Goal: Transaction & Acquisition: Obtain resource

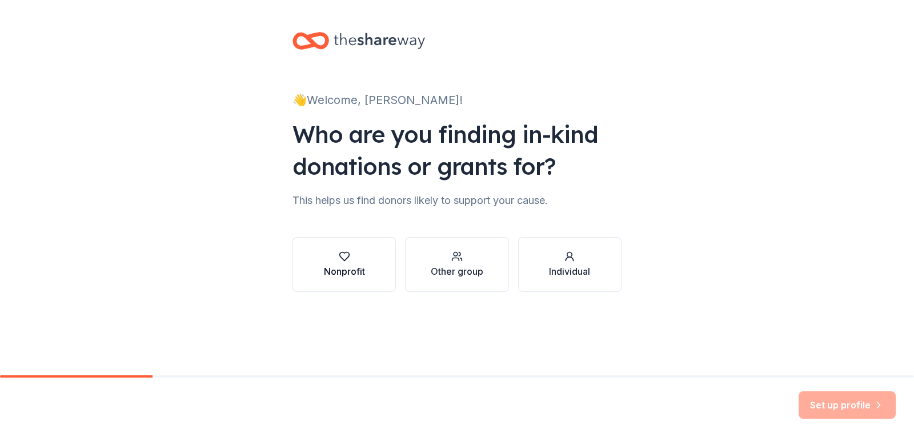
click at [355, 260] on div "button" at bounding box center [344, 256] width 41 height 11
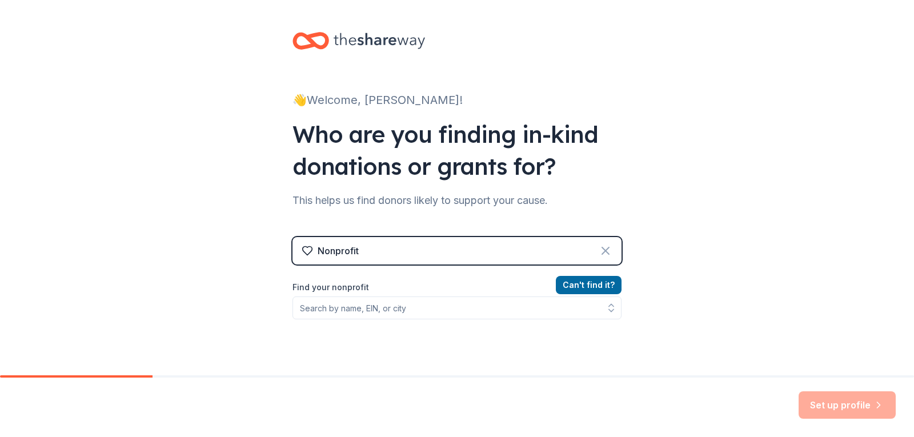
click at [603, 250] on icon at bounding box center [606, 251] width 14 height 14
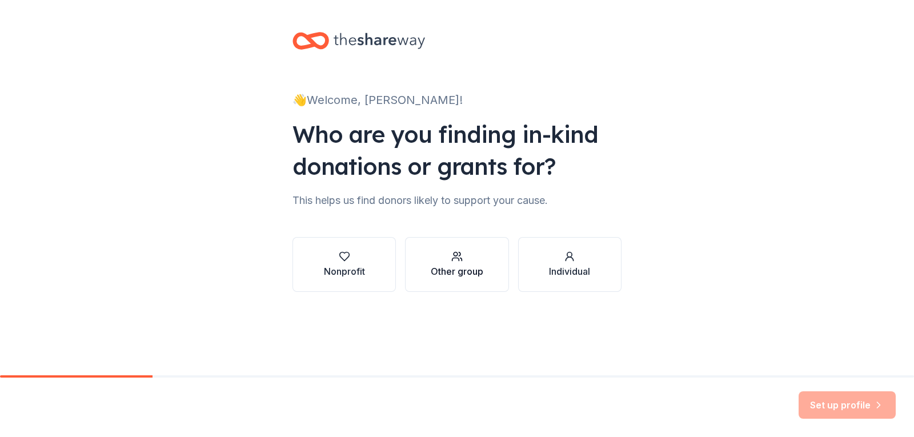
click at [458, 258] on icon "button" at bounding box center [456, 259] width 7 height 3
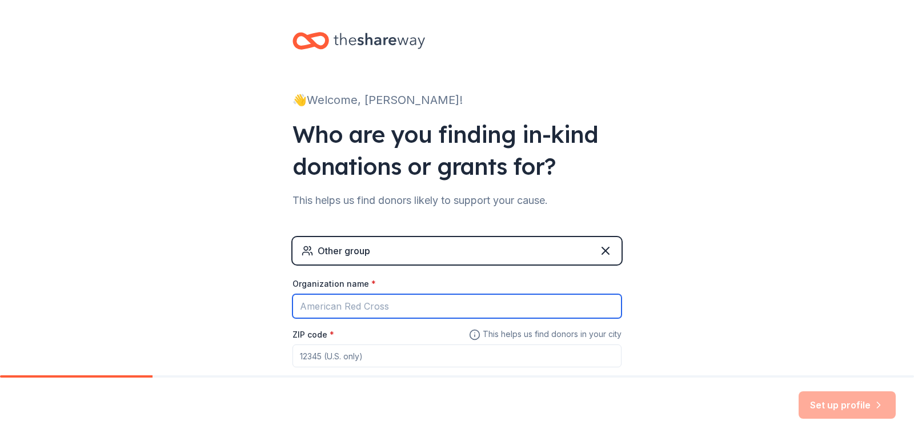
click at [363, 309] on input "Organization name *" at bounding box center [457, 306] width 329 height 24
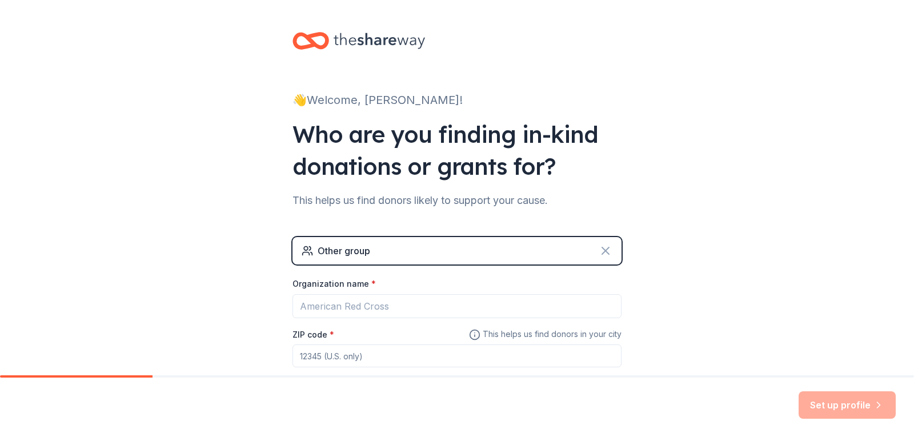
click at [606, 247] on icon at bounding box center [606, 251] width 14 height 14
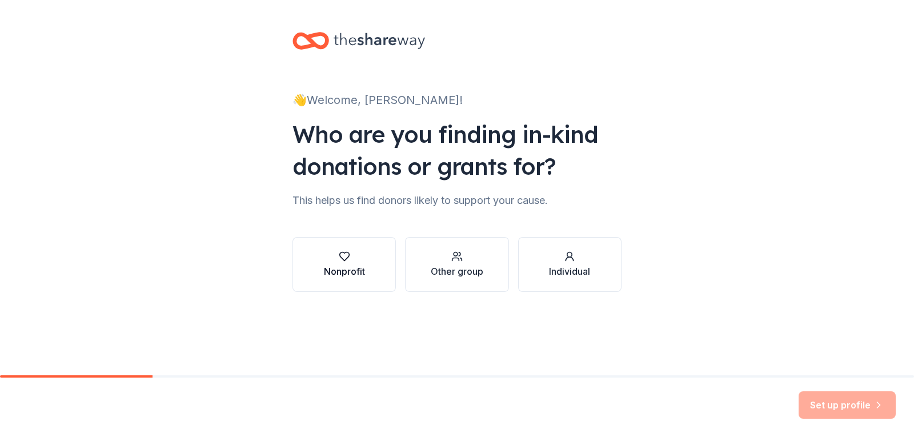
click at [354, 269] on div "Nonprofit" at bounding box center [344, 272] width 41 height 14
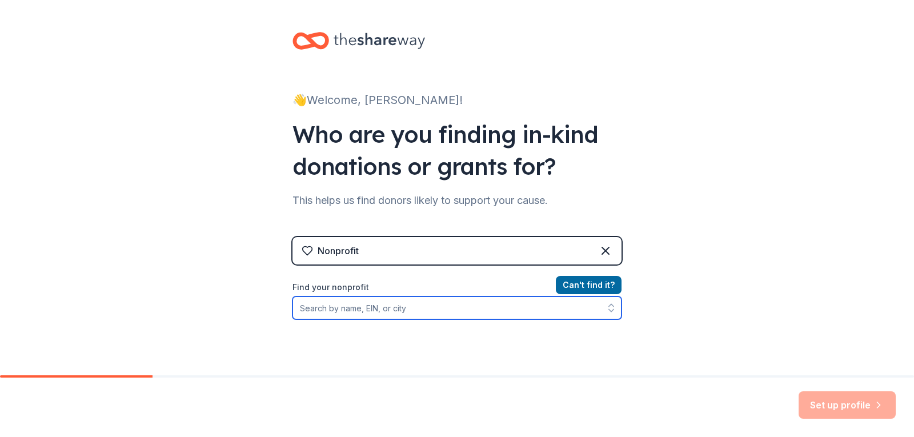
click at [341, 310] on input "Find your nonprofit" at bounding box center [457, 308] width 329 height 23
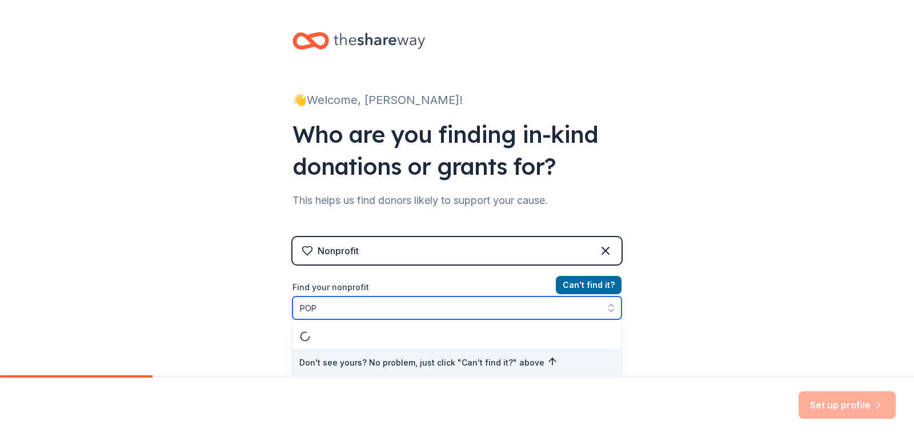
scroll to position [1, 0]
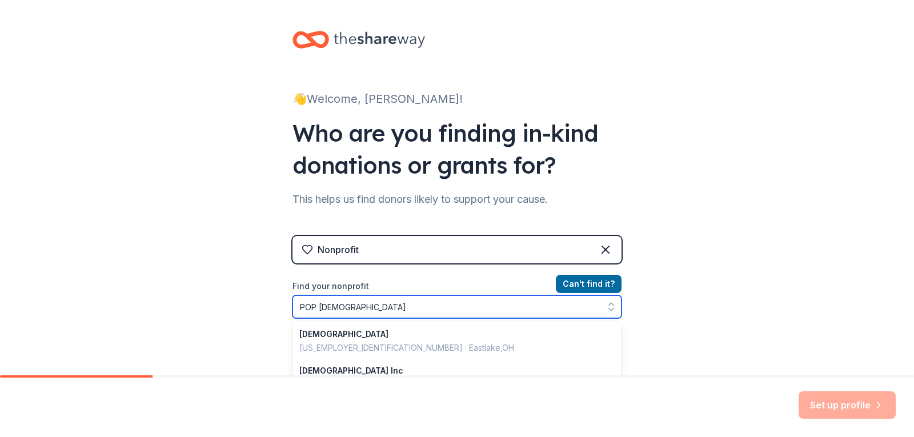
click at [301, 309] on input "POP church" at bounding box center [457, 306] width 329 height 23
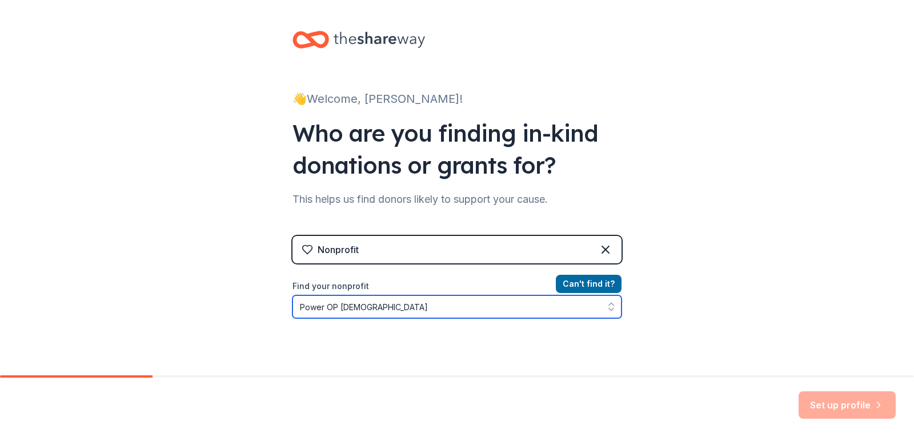
click at [328, 304] on input "Power OP church" at bounding box center [457, 306] width 329 height 23
click at [337, 305] on input "Power Of P church" at bounding box center [457, 306] width 329 height 23
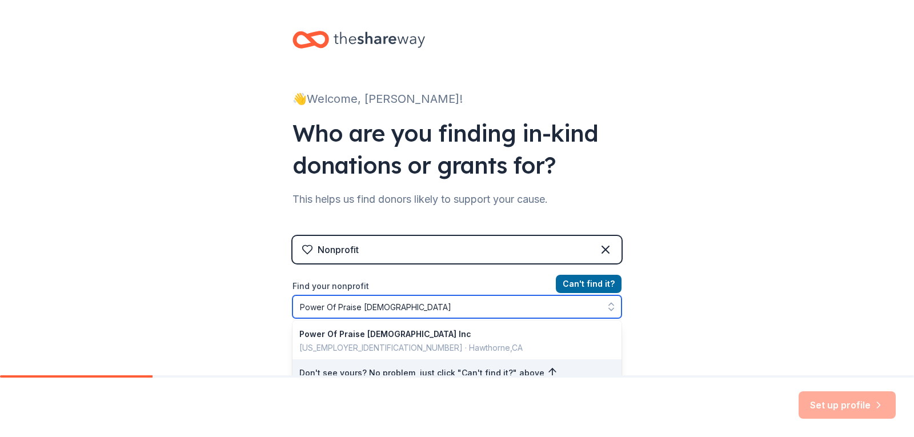
click at [401, 305] on input "Power Of Praise church" at bounding box center [457, 306] width 329 height 23
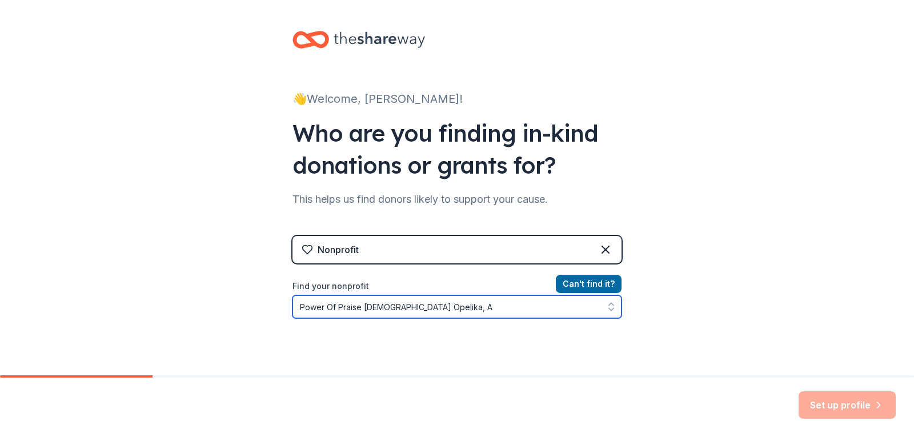
type input "Power Of Praise church Opelika, Al"
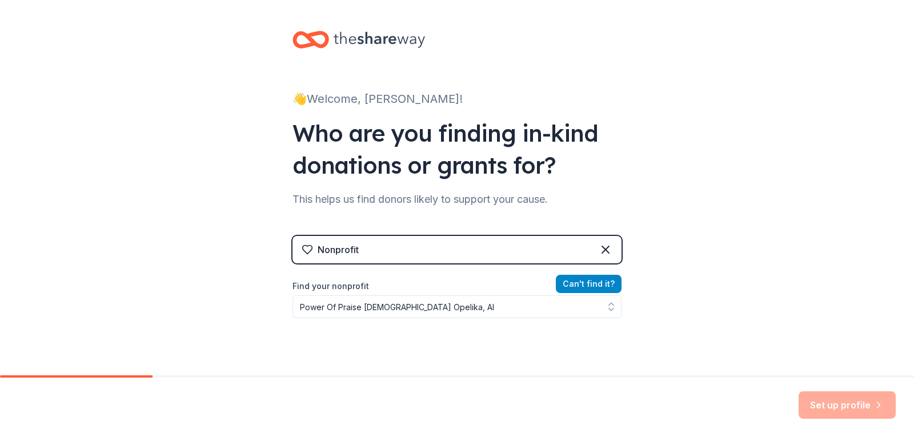
click at [588, 281] on button "Can ' t find it?" at bounding box center [589, 284] width 66 height 18
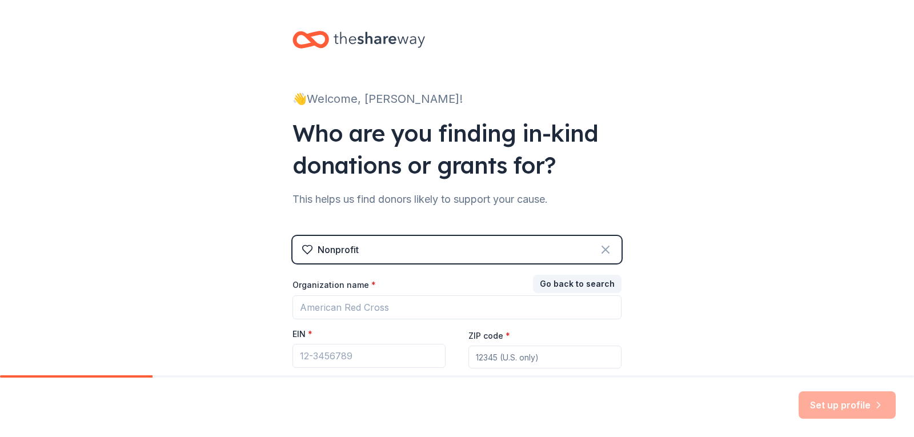
click at [606, 248] on icon at bounding box center [606, 250] width 14 height 14
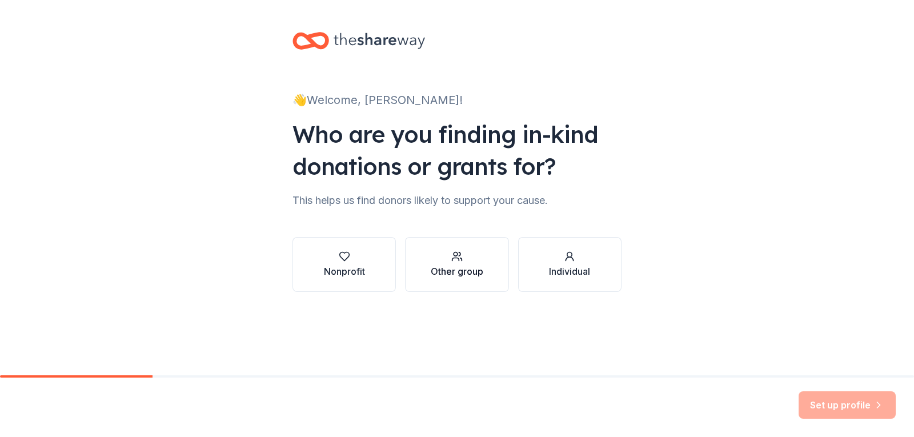
click at [461, 265] on div "Other group" at bounding box center [457, 272] width 53 height 14
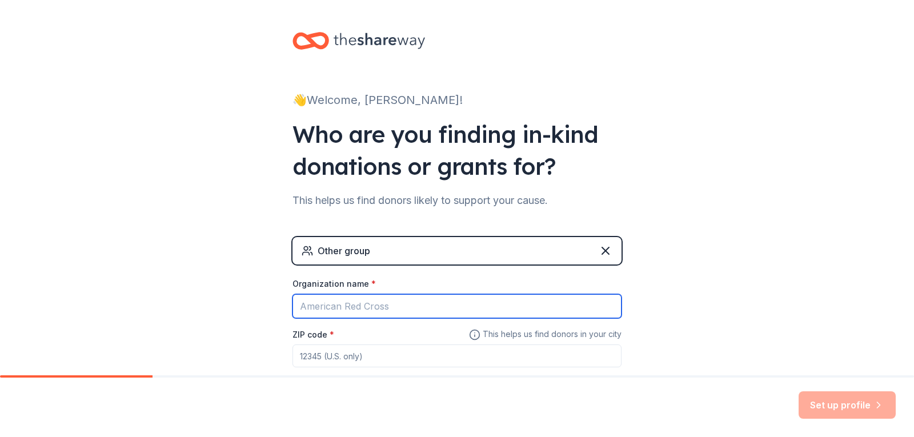
click at [377, 301] on input "Organization name *" at bounding box center [457, 306] width 329 height 24
type input "Power of Praise Ministry Opelka, [GEOGRAPHIC_DATA]"
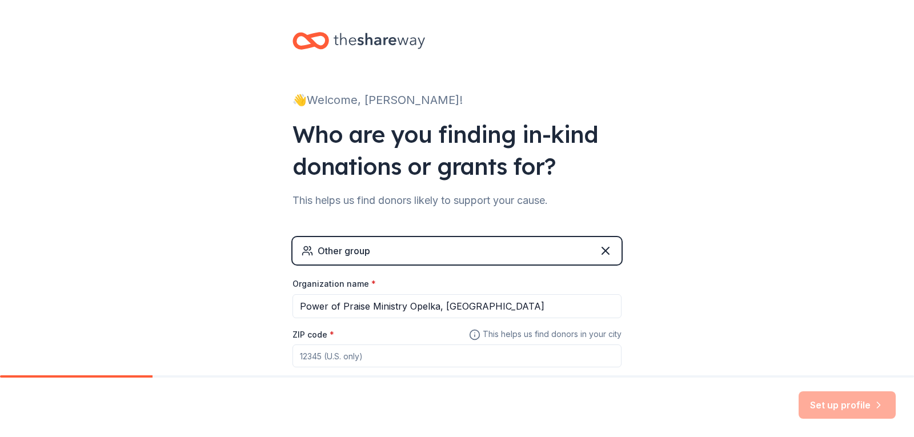
click at [402, 338] on div "ZIP code *" at bounding box center [457, 347] width 329 height 41
click at [399, 325] on div "Organization name * Power of Praise Ministry Opelka, AL ZIP code * This helps u…" at bounding box center [457, 322] width 329 height 89
drag, startPoint x: 350, startPoint y: 336, endPoint x: 350, endPoint y: 360, distance: 24.0
click at [350, 360] on div "ZIP code *" at bounding box center [457, 347] width 329 height 41
click at [350, 360] on input "ZIP code *" at bounding box center [457, 356] width 329 height 23
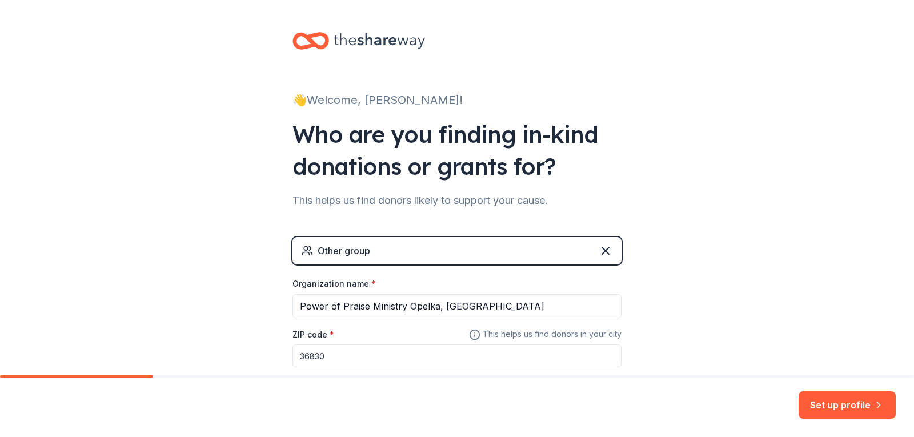
type input "36830"
drag, startPoint x: 783, startPoint y: 410, endPoint x: 768, endPoint y: 353, distance: 59.0
click at [768, 353] on div "👋 Welcome, Demetric! Who are you finding in-kind donations or grants for? This …" at bounding box center [457, 218] width 914 height 437
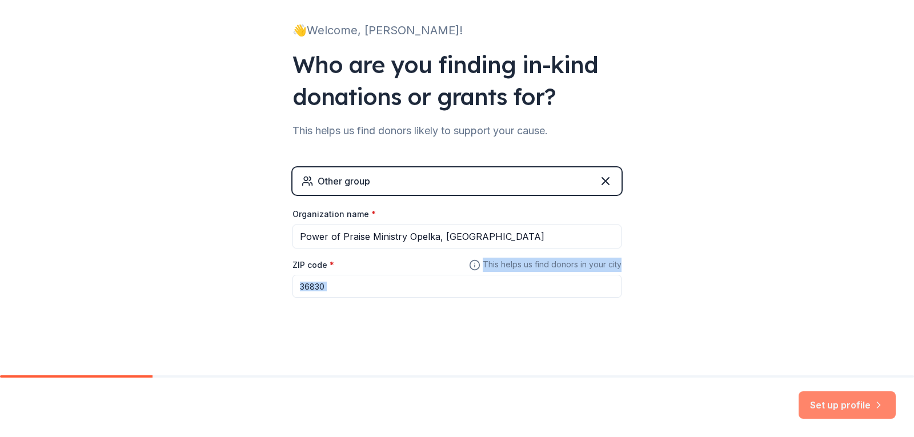
click at [867, 409] on button "Set up profile" at bounding box center [847, 404] width 97 height 27
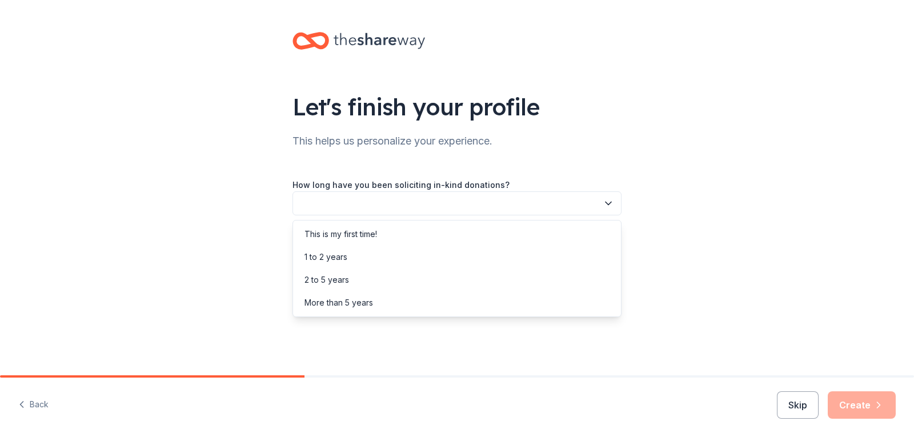
click at [614, 198] on button "button" at bounding box center [457, 203] width 329 height 24
click at [377, 235] on div "This is my first time!" at bounding box center [341, 234] width 73 height 14
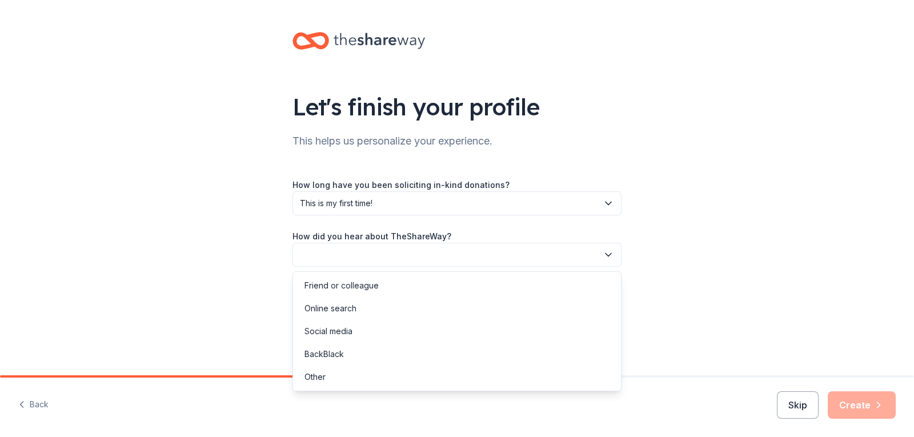
click at [611, 258] on icon "button" at bounding box center [608, 254] width 11 height 11
click at [340, 331] on div "Social media" at bounding box center [329, 332] width 48 height 14
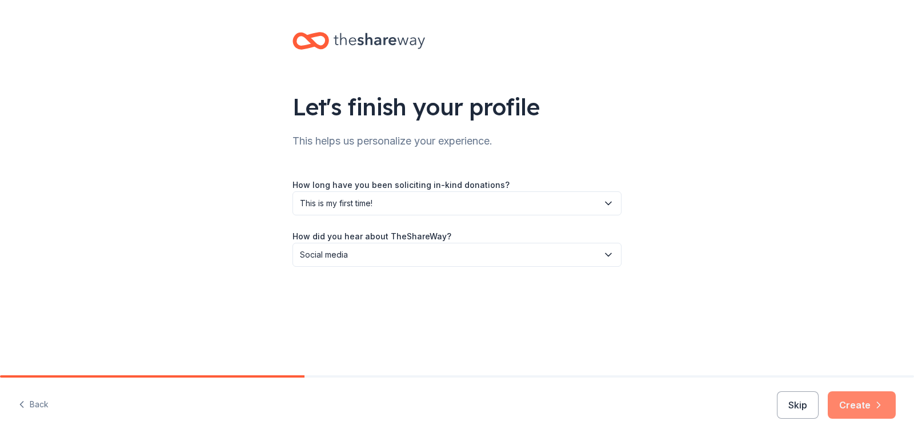
click at [876, 411] on button "Create" at bounding box center [862, 404] width 68 height 27
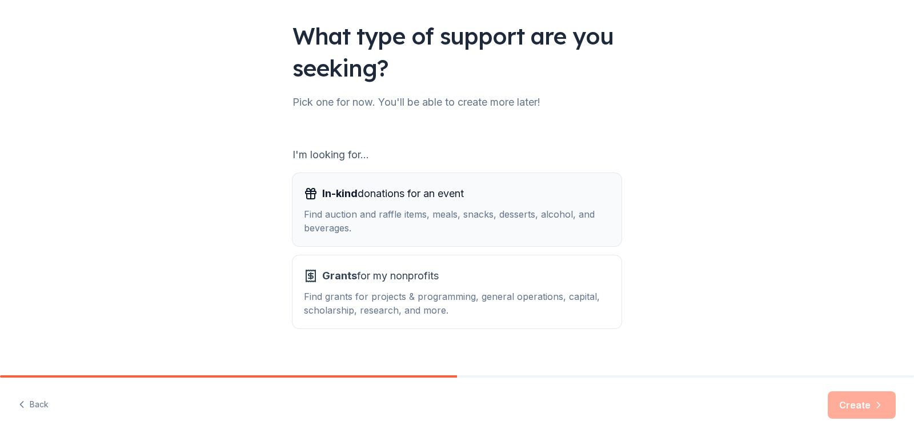
scroll to position [72, 0]
click at [450, 197] on span "In-kind donations for an event" at bounding box center [393, 192] width 142 height 18
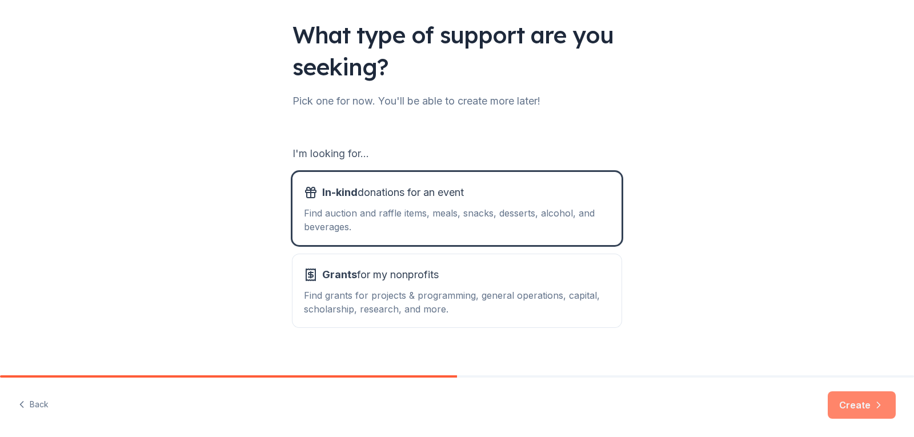
click at [868, 403] on button "Create" at bounding box center [862, 404] width 68 height 27
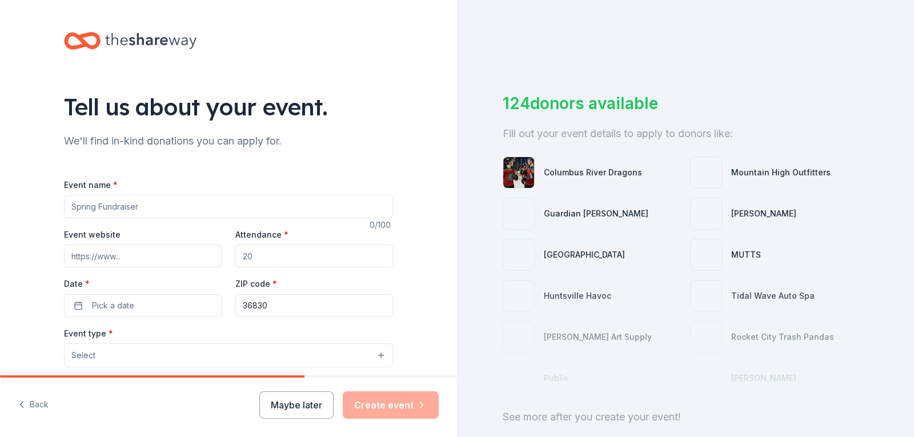
scroll to position [7, 0]
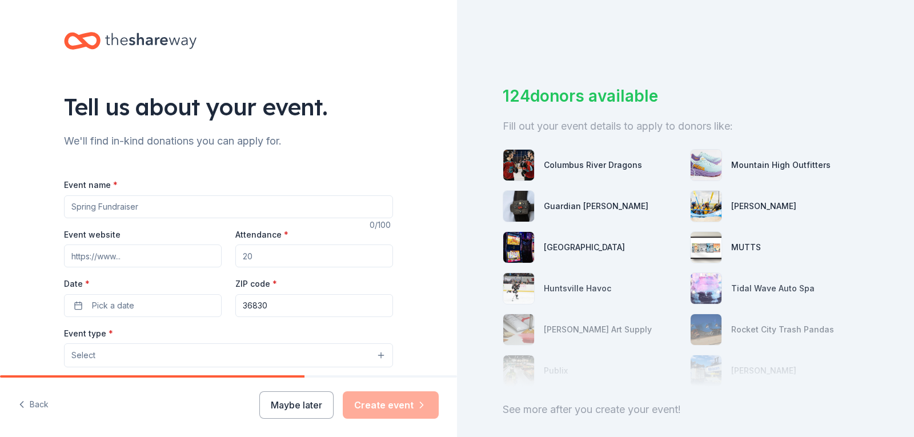
click at [93, 211] on input "Event name *" at bounding box center [228, 206] width 329 height 23
type input "Youth empowerment and mentor program"
click at [70, 283] on label "Date *" at bounding box center [143, 283] width 158 height 11
click at [70, 294] on button "Pick a date" at bounding box center [143, 305] width 158 height 23
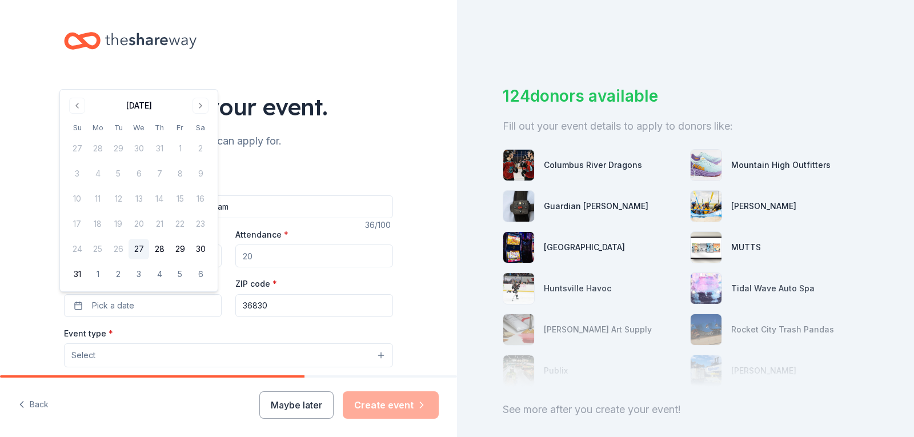
click at [254, 164] on div "Event name * Youth empowerment and mentor program 36 /100 Event website Attenda…" at bounding box center [228, 432] width 329 height 546
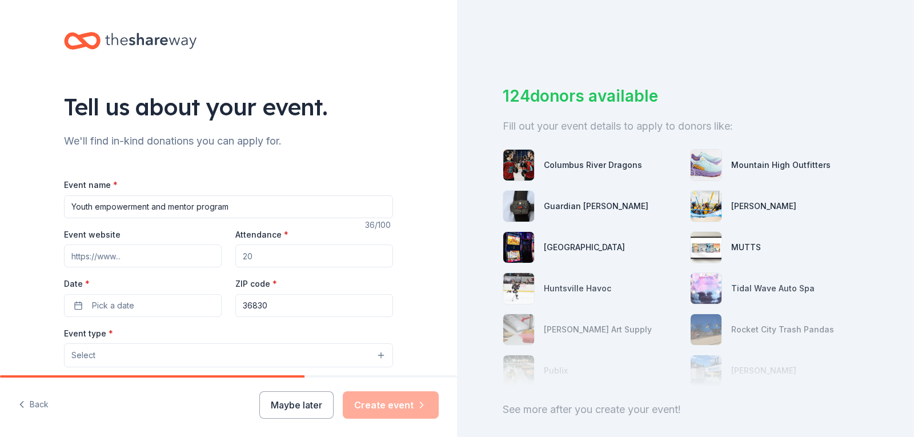
click at [262, 258] on input "Attendance *" at bounding box center [314, 256] width 158 height 23
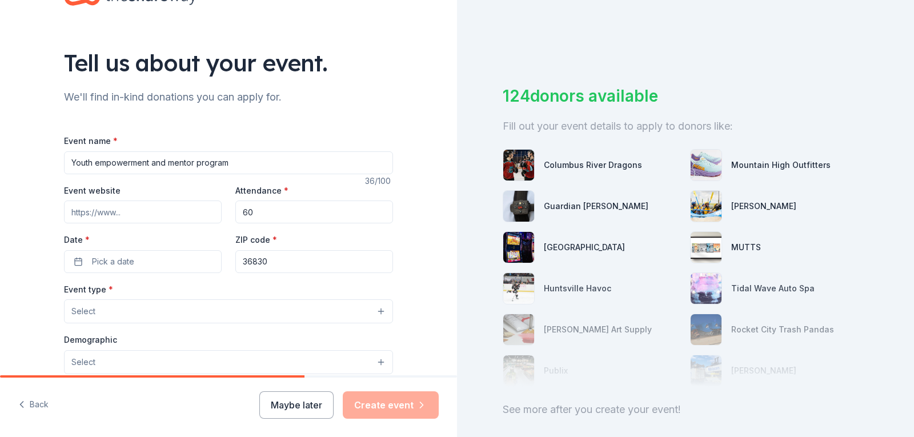
type input "60"
drag, startPoint x: 189, startPoint y: 290, endPoint x: 58, endPoint y: 230, distance: 143.9
click at [58, 230] on div "Tell us about your event. We'll find in-kind donations you can apply for. Event…" at bounding box center [229, 336] width 366 height 761
click at [102, 265] on span "Pick a date" at bounding box center [113, 262] width 42 height 14
click at [46, 273] on div "Tell us about your event. We'll find in-kind donations you can apply for. Event…" at bounding box center [229, 336] width 366 height 761
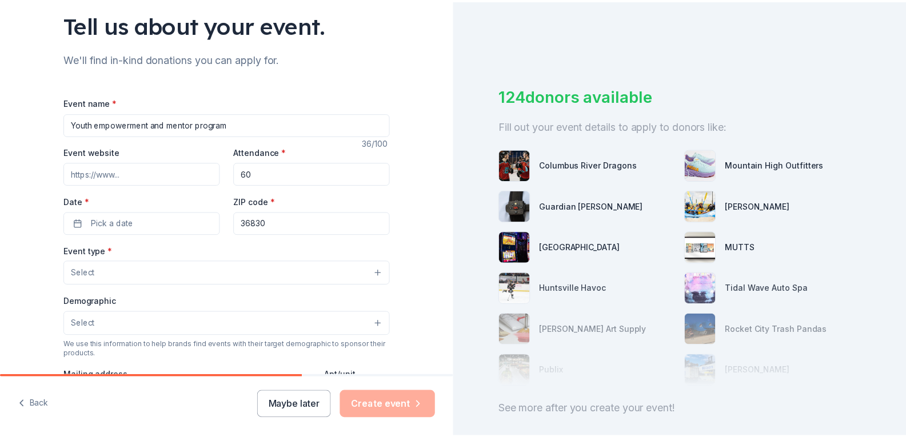
scroll to position [85, 0]
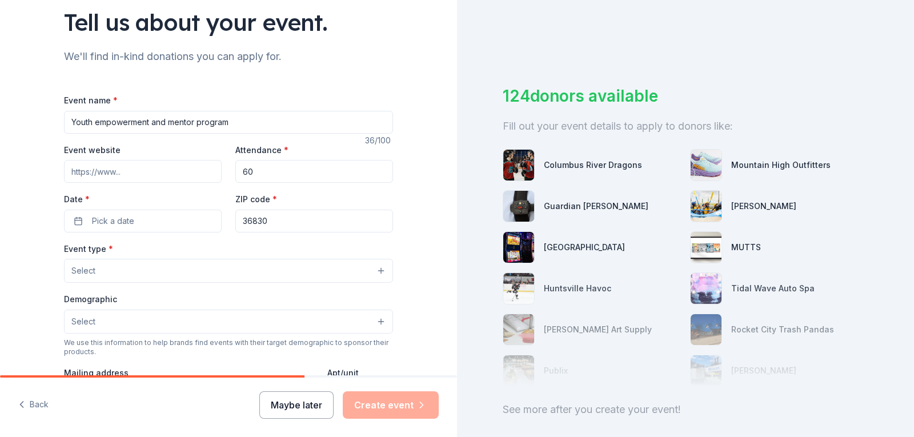
click at [278, 403] on button "Maybe later" at bounding box center [296, 404] width 74 height 27
click at [305, 403] on button "Maybe later" at bounding box center [296, 404] width 74 height 27
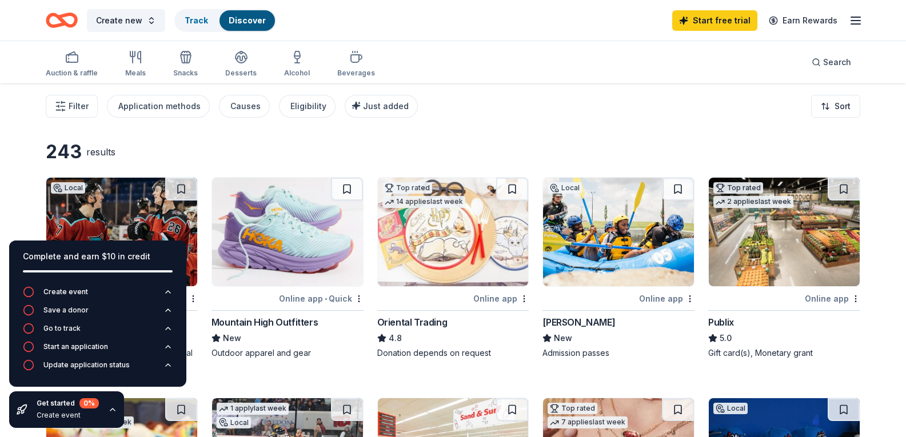
click at [369, 145] on div "243 results" at bounding box center [453, 152] width 814 height 23
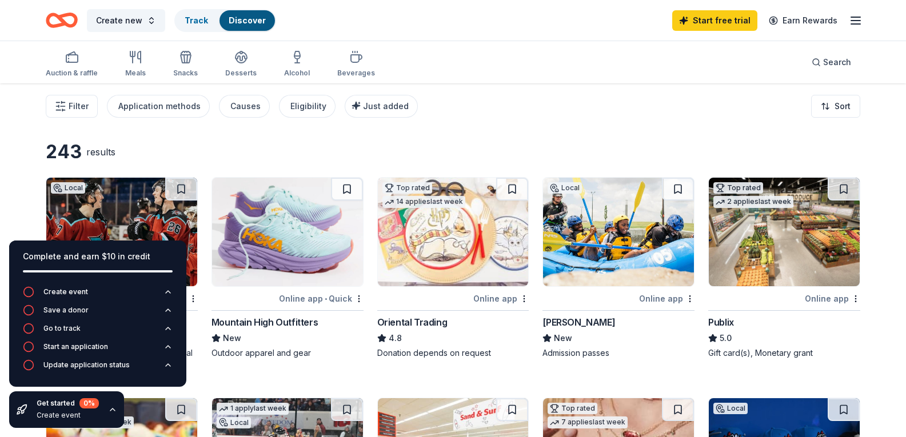
click at [111, 413] on icon "button" at bounding box center [112, 409] width 9 height 9
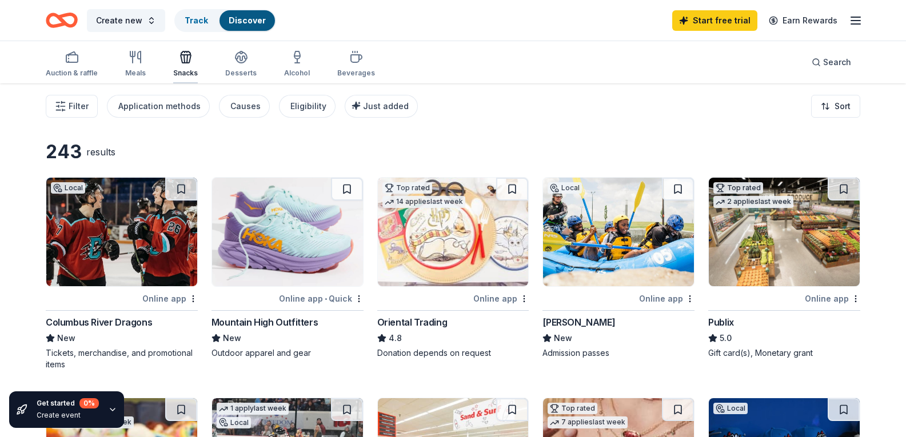
click at [185, 65] on div "Snacks" at bounding box center [185, 63] width 25 height 27
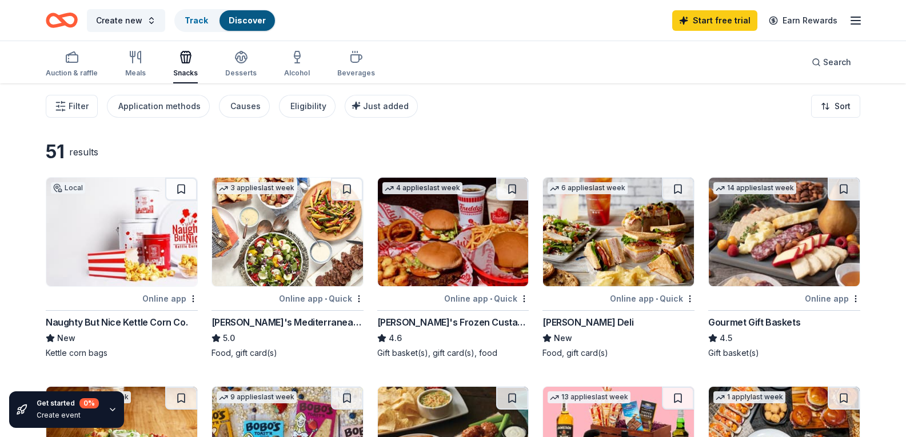
drag, startPoint x: 262, startPoint y: 292, endPoint x: 489, endPoint y: 131, distance: 278.7
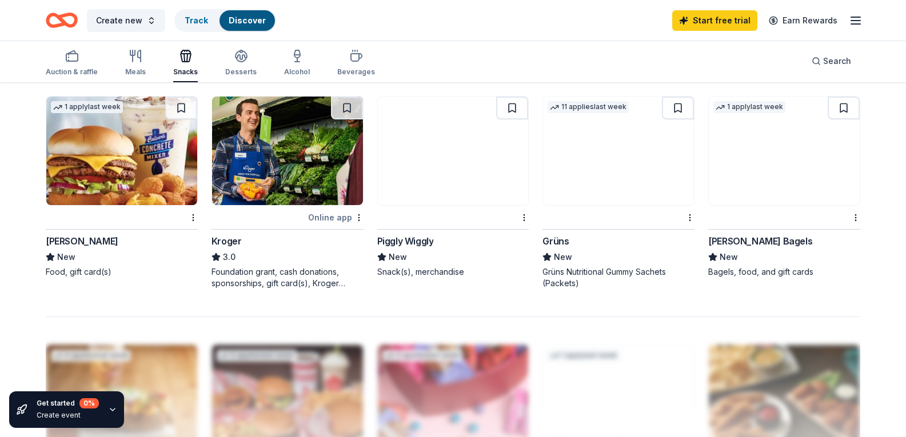
scroll to position [733, 0]
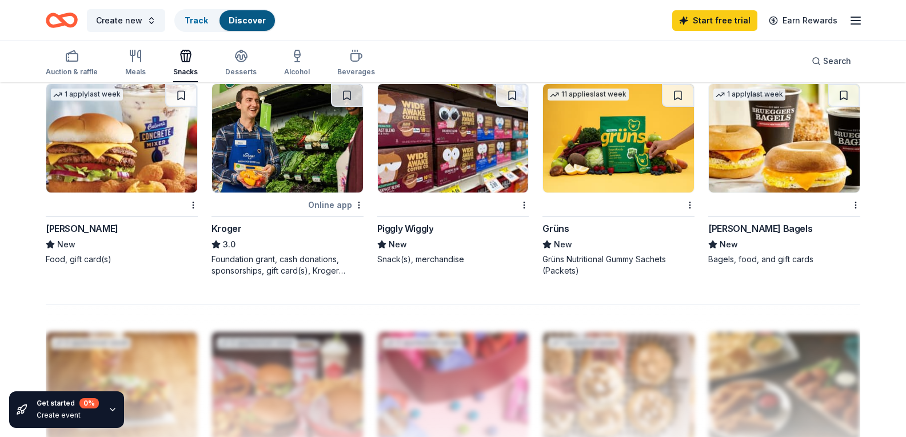
click at [287, 277] on div "Foundation grant, cash donations, sponsorships, gift card(s), Kroger products" at bounding box center [287, 265] width 152 height 23
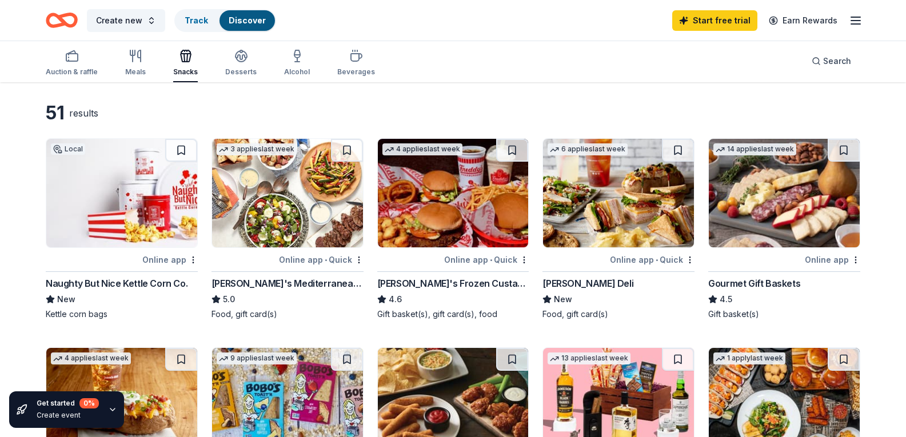
scroll to position [38, 0]
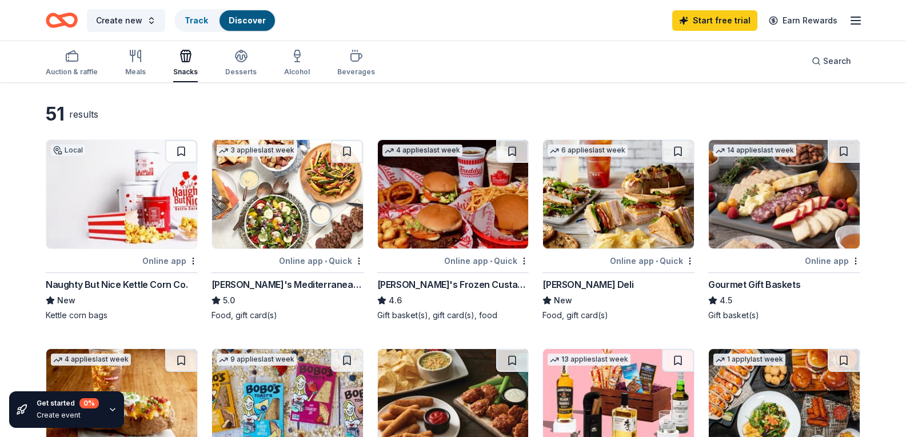
click at [473, 249] on img at bounding box center [453, 194] width 151 height 109
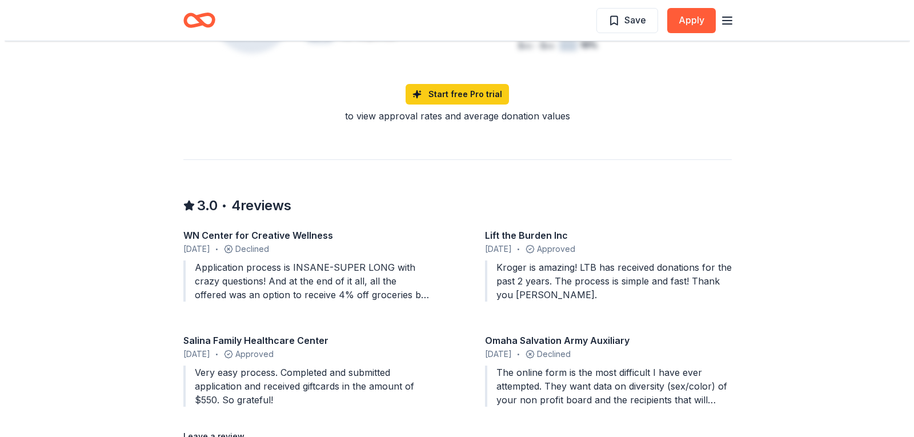
scroll to position [998, 0]
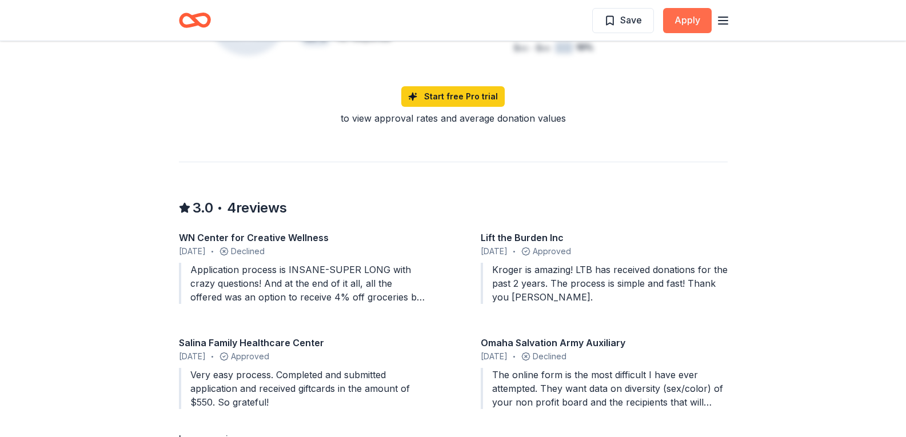
click at [686, 20] on button "Apply" at bounding box center [687, 20] width 49 height 25
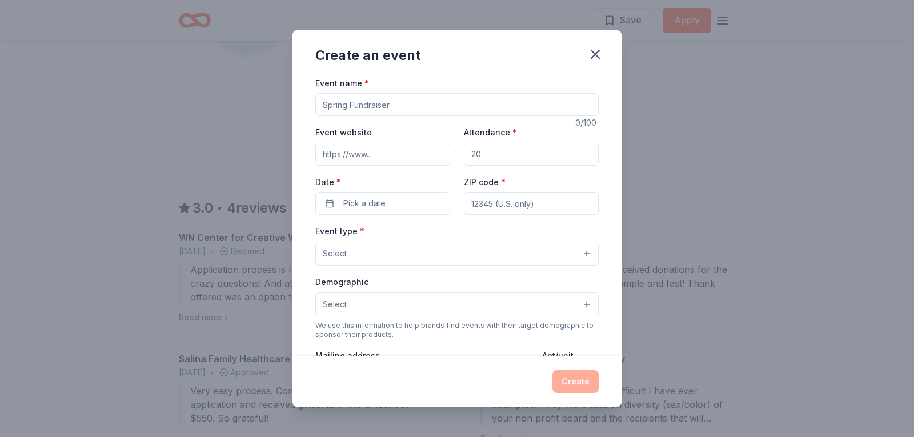
click at [347, 105] on input "Event name *" at bounding box center [456, 104] width 283 height 23
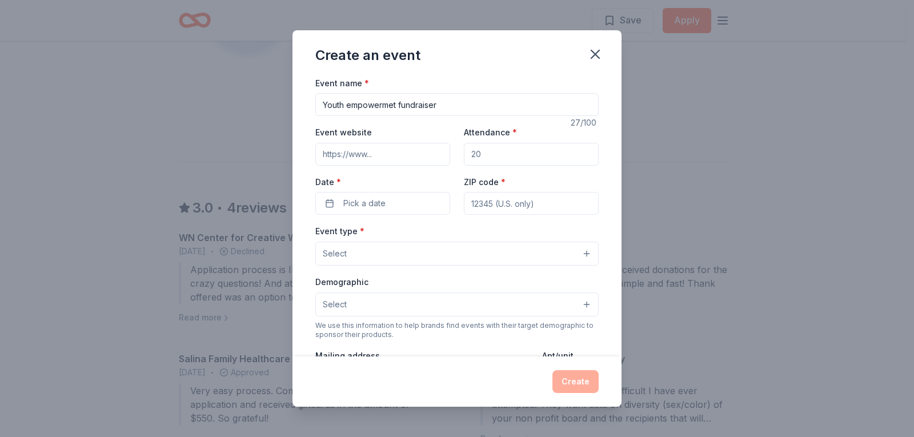
type input "Youth empowermet fundraiser"
click at [483, 150] on input "Attendance *" at bounding box center [531, 154] width 135 height 23
type input "60"
click at [355, 198] on span "Pick a date" at bounding box center [364, 204] width 42 height 14
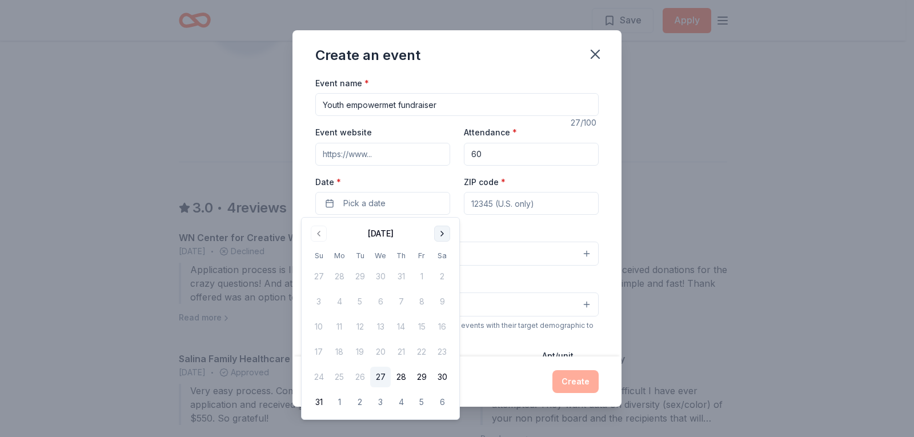
click at [444, 230] on button "Go to next month" at bounding box center [442, 234] width 16 height 16
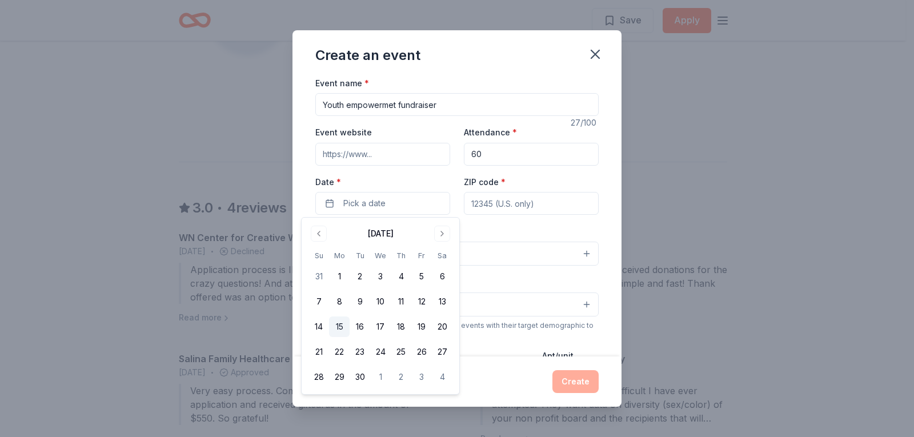
click at [335, 328] on button "15" at bounding box center [339, 327] width 21 height 21
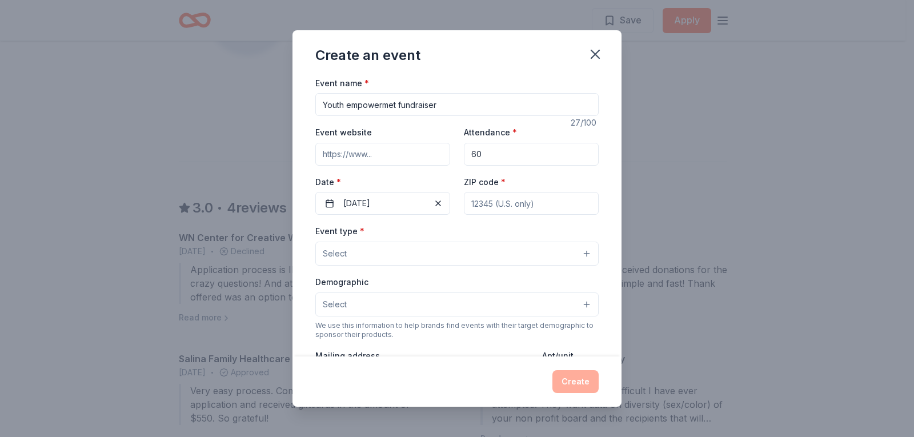
click at [495, 210] on input "ZIP code *" at bounding box center [531, 203] width 135 height 23
type input "36830"
click at [483, 249] on button "Select" at bounding box center [456, 254] width 283 height 24
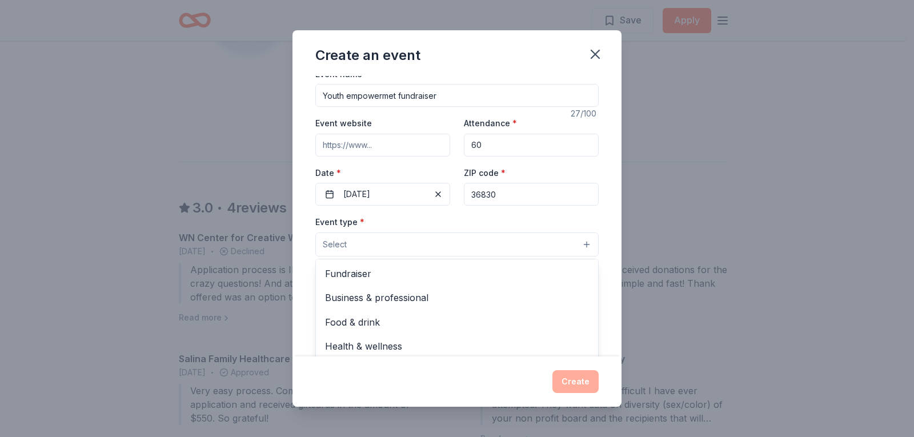
scroll to position [9, 0]
click at [358, 273] on span "Fundraiser" at bounding box center [457, 274] width 264 height 15
click at [606, 321] on div "Event name * Youth empowermet fundraiser 27 /100 Event website Attendance * 60 …" at bounding box center [457, 216] width 329 height 281
click at [567, 295] on button "Select" at bounding box center [456, 297] width 283 height 24
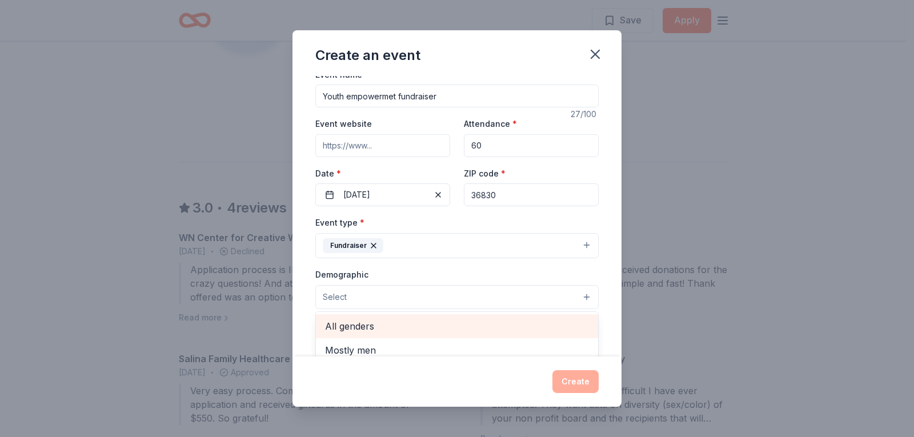
click at [362, 326] on span "All genders" at bounding box center [457, 326] width 264 height 15
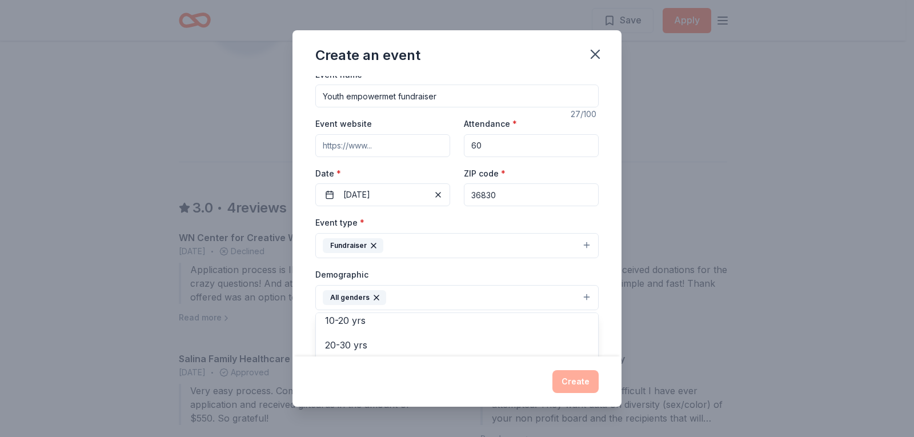
click at [602, 279] on div "Event name * Youth empowermet fundraiser 27 /100 Event website Attendance * 60 …" at bounding box center [457, 216] width 329 height 281
click at [571, 298] on button "All genders" at bounding box center [456, 297] width 283 height 25
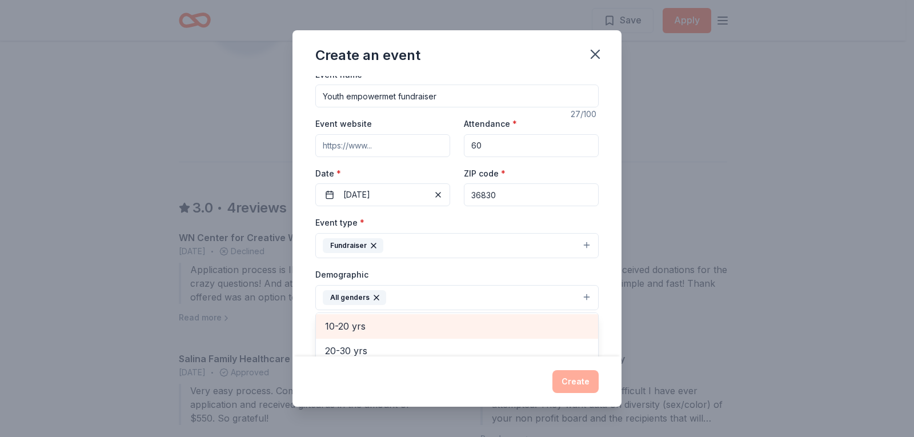
scroll to position [95, 0]
click at [449, 324] on span "10-20 yrs" at bounding box center [457, 329] width 264 height 15
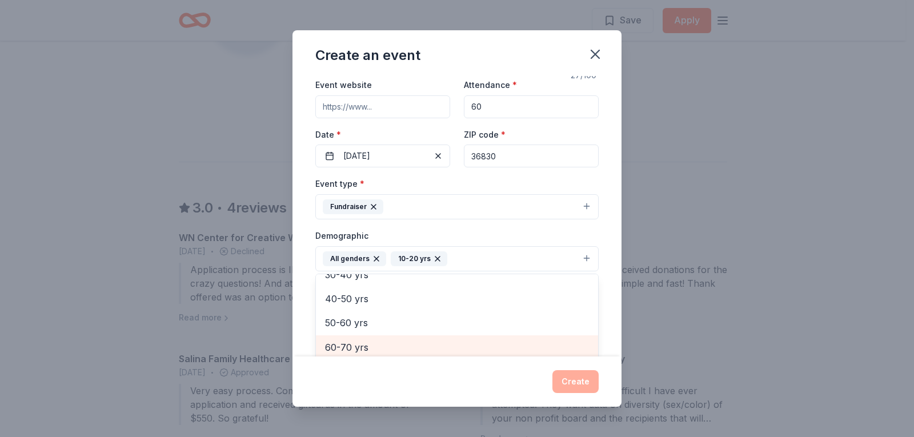
scroll to position [50, 0]
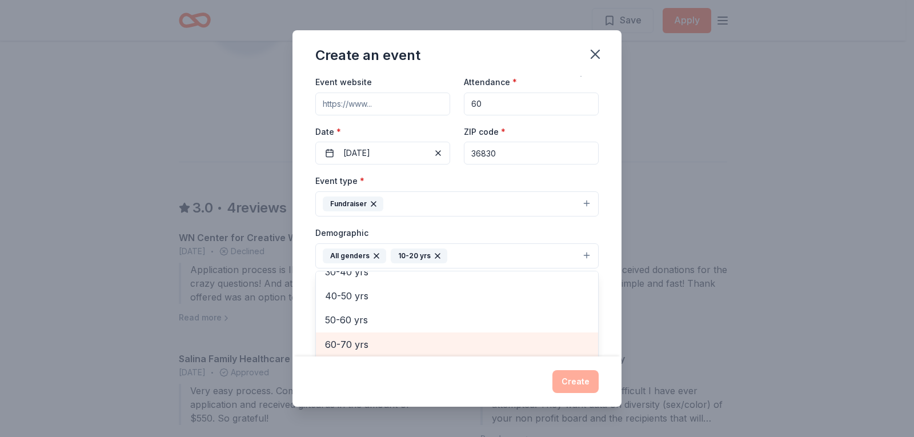
click at [518, 350] on span "60-70 yrs" at bounding box center [457, 344] width 264 height 15
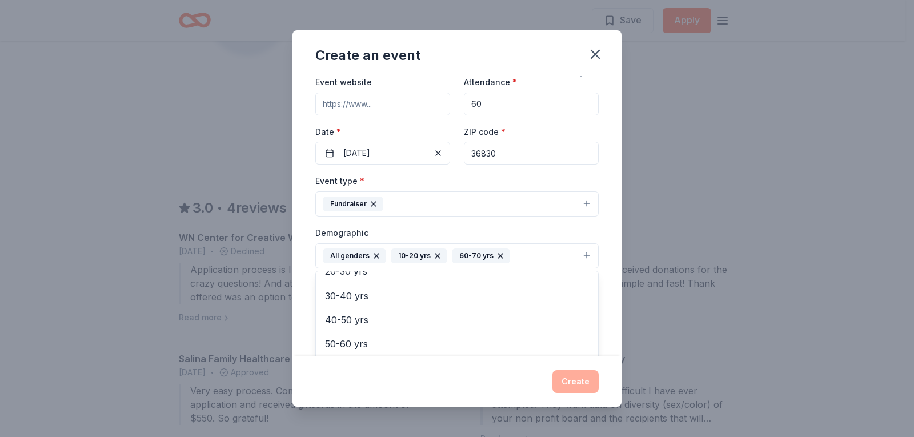
click at [607, 281] on div "Event name * Youth empowermet fundraiser 27 /100 Event website Attendance * 60 …" at bounding box center [457, 216] width 329 height 281
click at [497, 253] on button "All genders 10-20 yrs 60-70 yrs" at bounding box center [456, 255] width 283 height 25
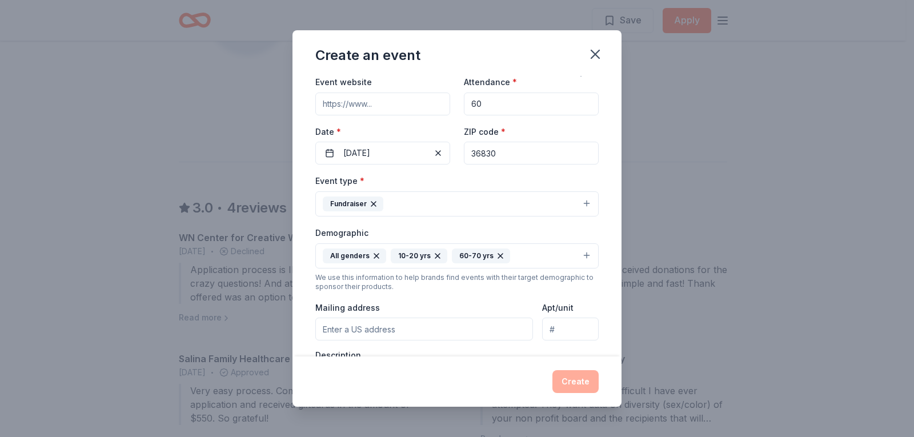
click at [497, 253] on icon "button" at bounding box center [500, 255] width 9 height 9
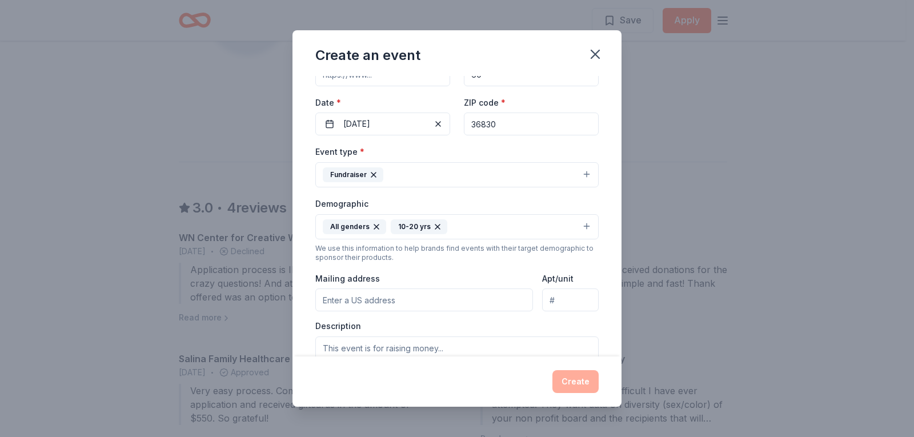
scroll to position [94, 0]
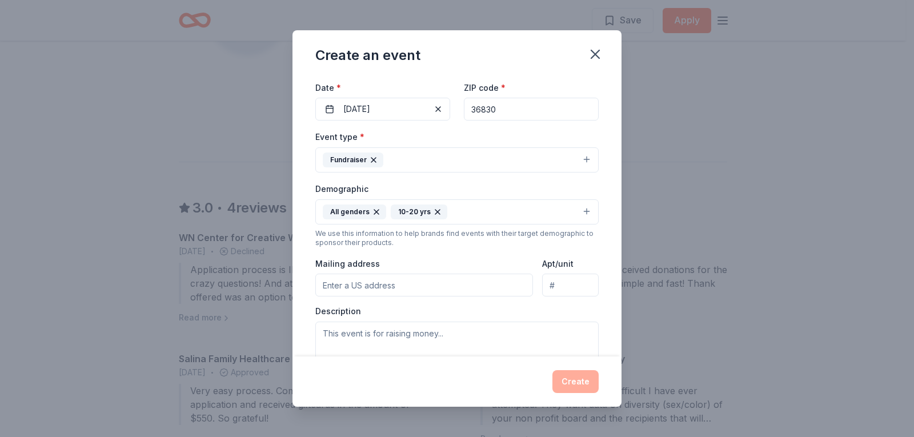
click at [367, 284] on input "Mailing address" at bounding box center [424, 285] width 218 height 23
type input "2260 East University Drive, Auburn, AL, 36830"
click at [557, 289] on input "Apt/unit" at bounding box center [570, 285] width 57 height 23
type input "6A"
click at [394, 328] on textarea at bounding box center [456, 347] width 283 height 51
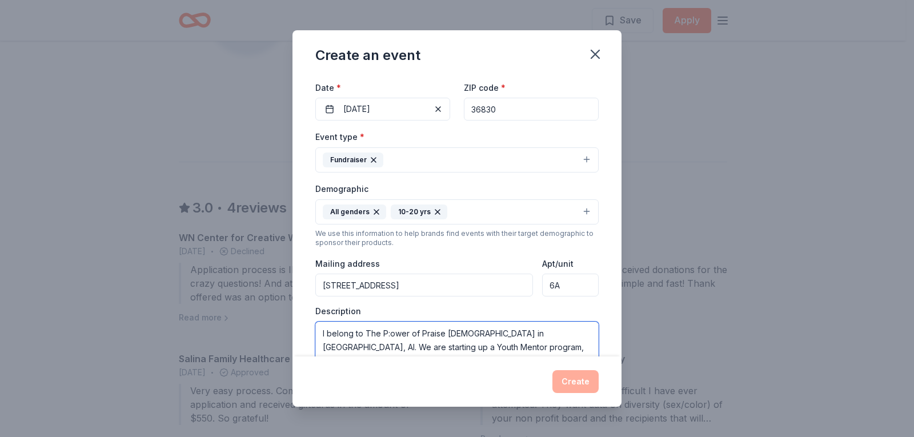
scroll to position [103, 0]
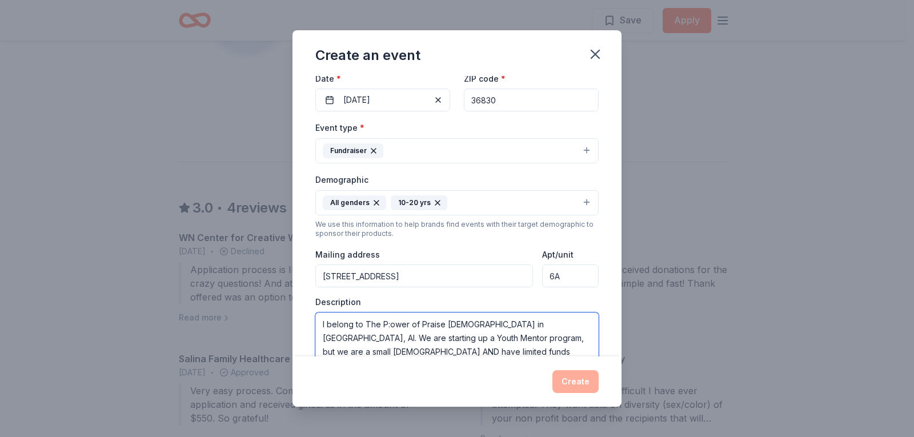
click at [585, 355] on textarea "I belong to The P:ower of Praise Church in Opelika, Al. We are starting up a Yo…" at bounding box center [456, 338] width 283 height 51
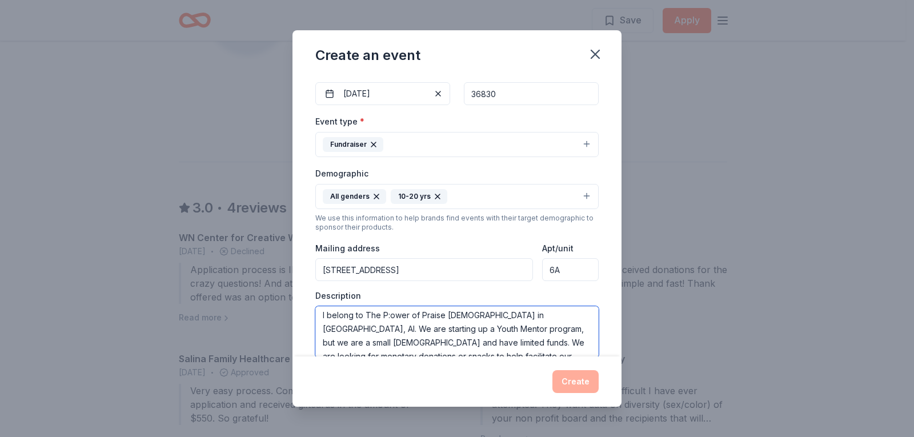
scroll to position [0, 0]
click at [389, 315] on textarea "I belong to The P:ower of Praise Church in Opelika, Al. We are starting up a Yo…" at bounding box center [456, 331] width 283 height 51
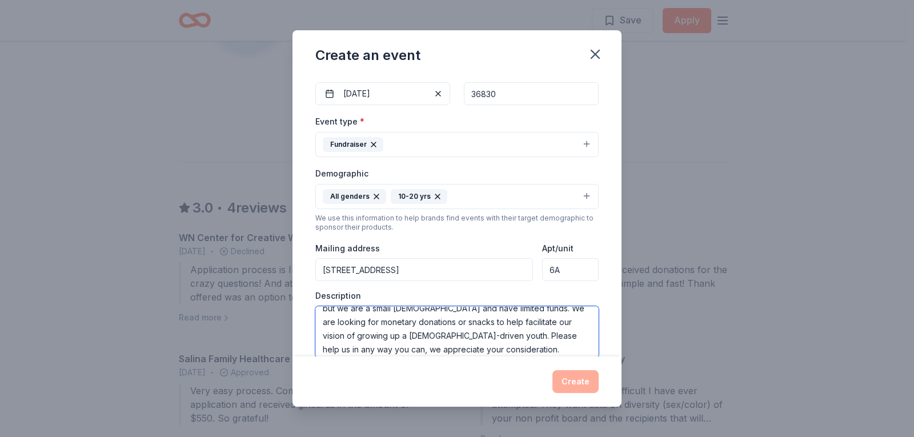
scroll to position [41, 0]
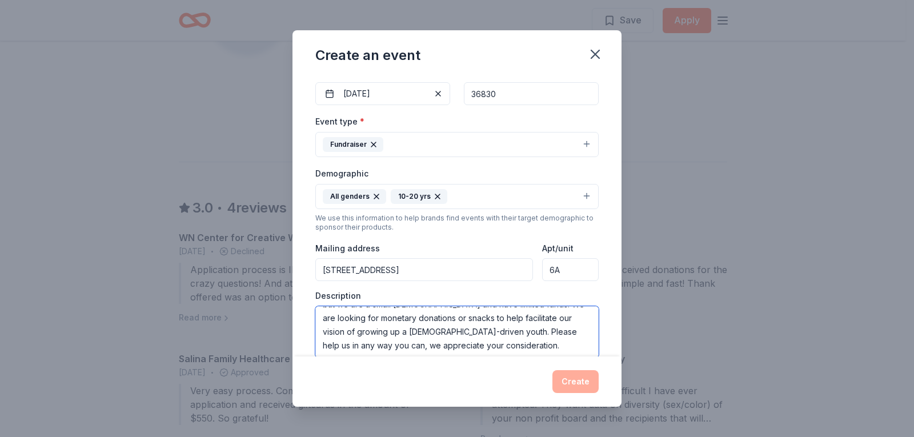
type textarea "I belong to The Power of Praise [DEMOGRAPHIC_DATA] in [GEOGRAPHIC_DATA], Al. We…"
click at [579, 383] on div "Create" at bounding box center [456, 381] width 283 height 23
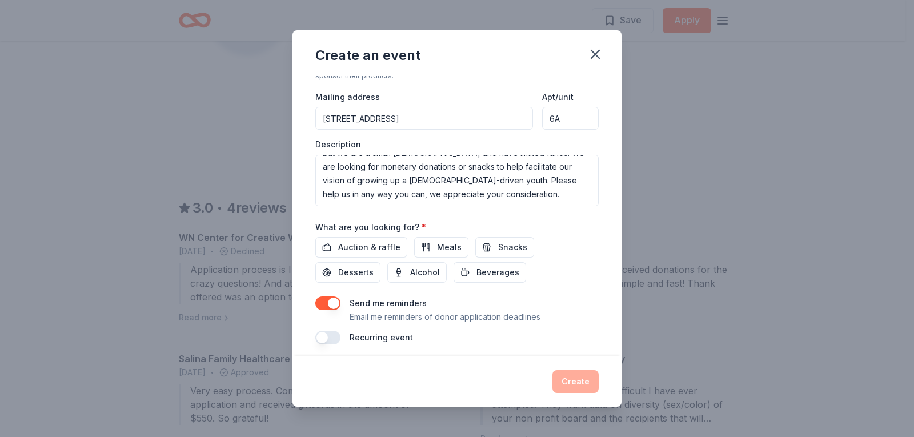
scroll to position [267, 0]
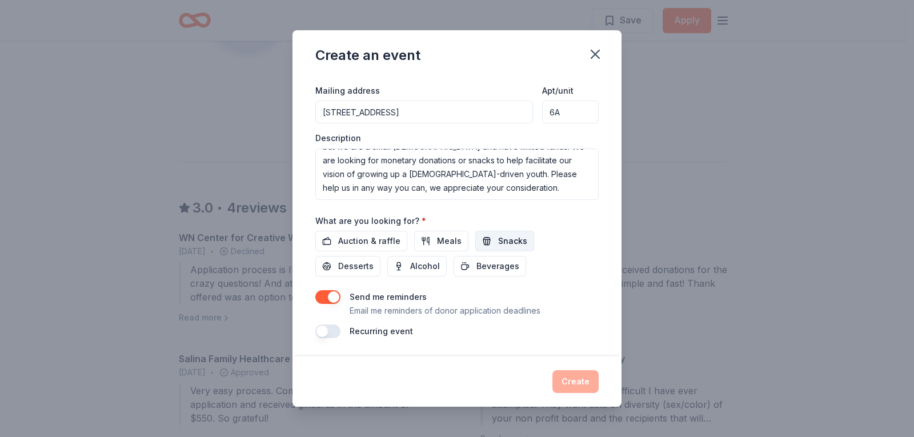
click at [483, 241] on button "Snacks" at bounding box center [504, 241] width 59 height 21
click at [385, 238] on span "Auction & raffle" at bounding box center [369, 241] width 62 height 14
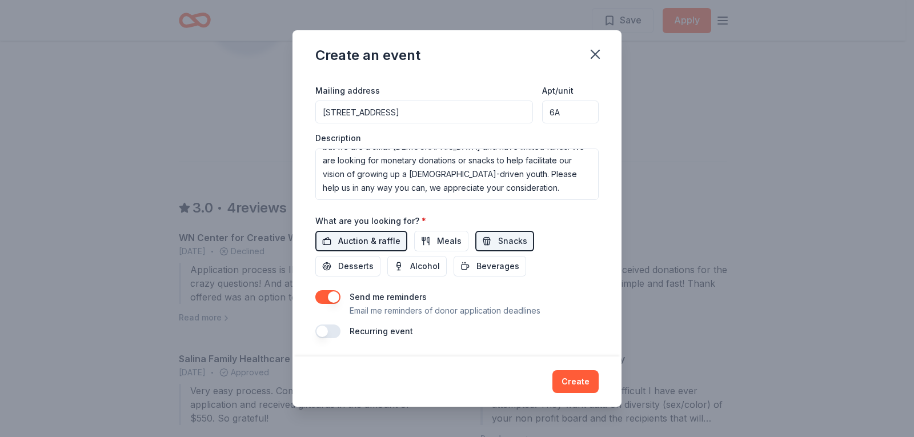
click at [385, 238] on span "Auction & raffle" at bounding box center [369, 241] width 62 height 14
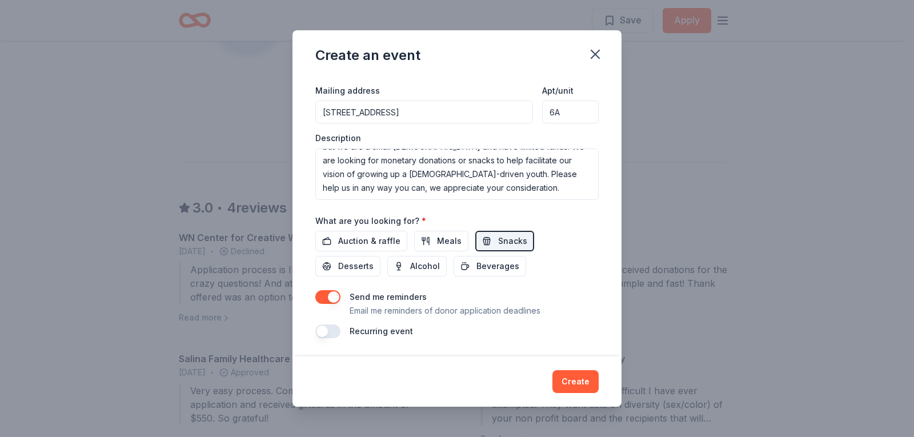
click at [330, 301] on button "button" at bounding box center [327, 297] width 25 height 14
click at [330, 330] on button "button" at bounding box center [327, 332] width 25 height 14
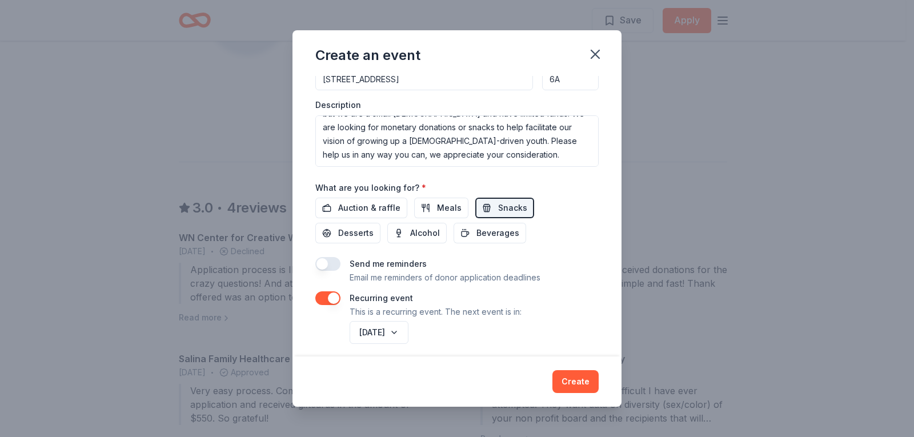
scroll to position [309, 0]
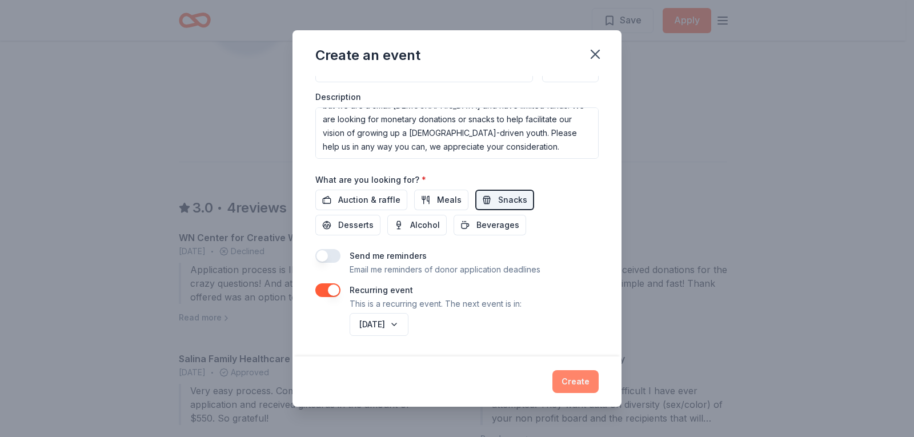
click at [571, 381] on button "Create" at bounding box center [576, 381] width 46 height 23
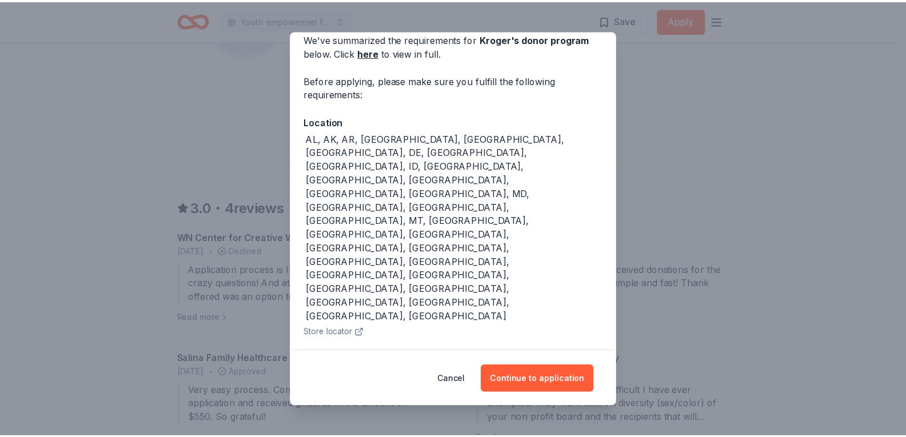
scroll to position [54, 0]
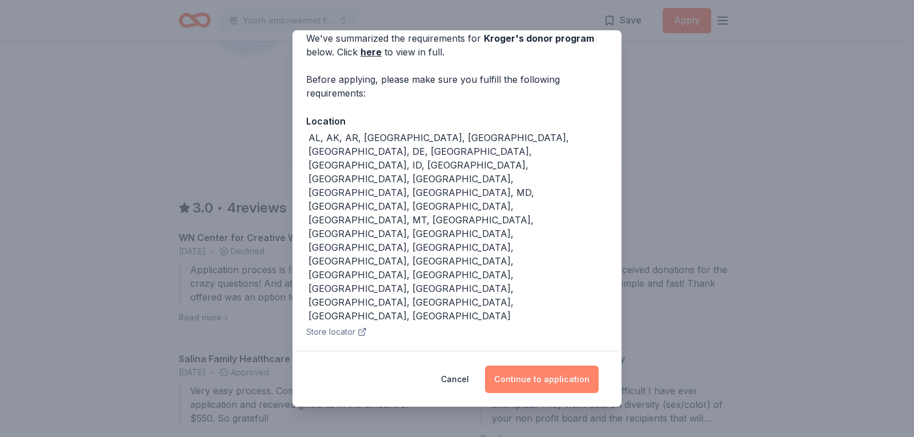
click at [573, 382] on button "Continue to application" at bounding box center [542, 379] width 114 height 27
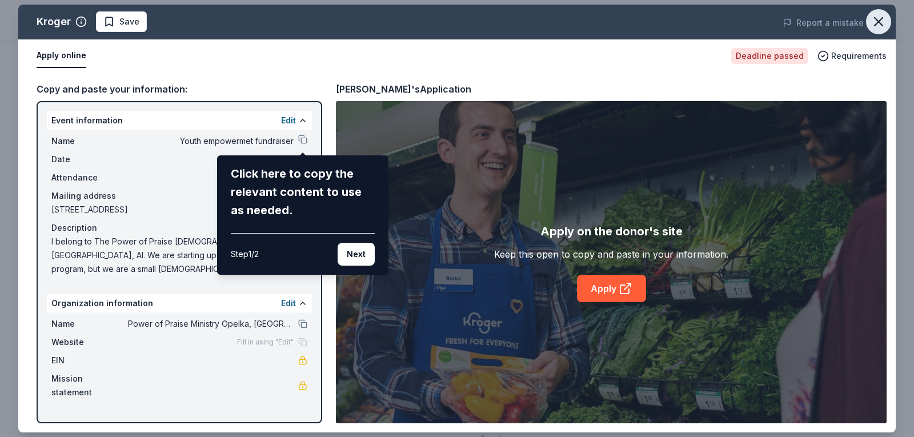
click at [885, 17] on icon "button" at bounding box center [879, 22] width 16 height 16
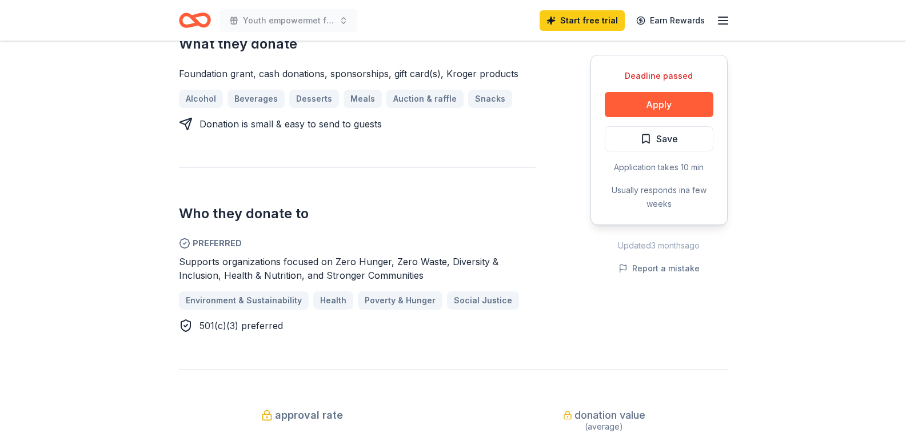
scroll to position [449, 0]
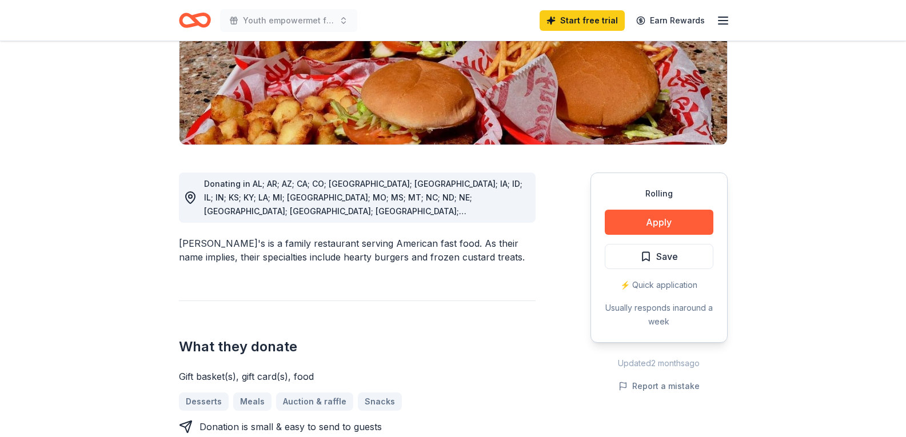
scroll to position [237, 0]
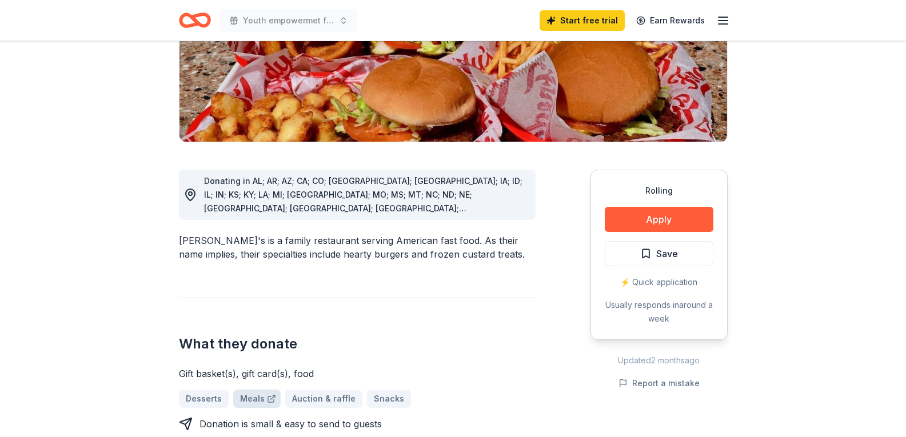
click at [254, 390] on link "Meals" at bounding box center [256, 399] width 47 height 18
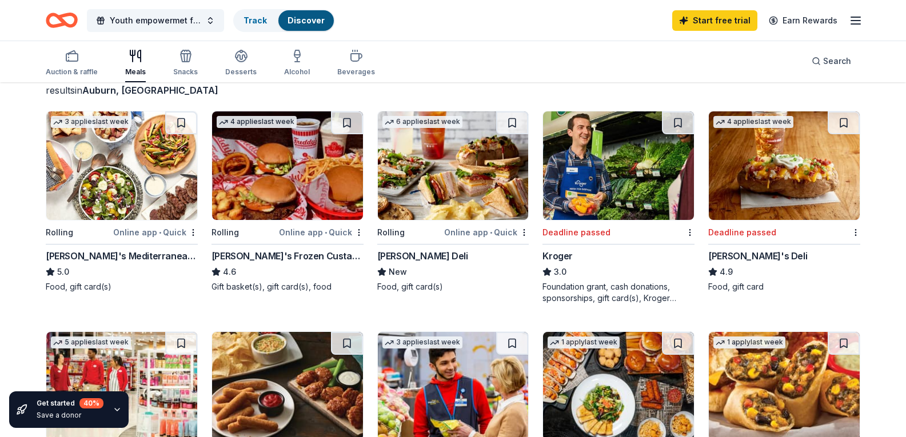
scroll to position [81, 0]
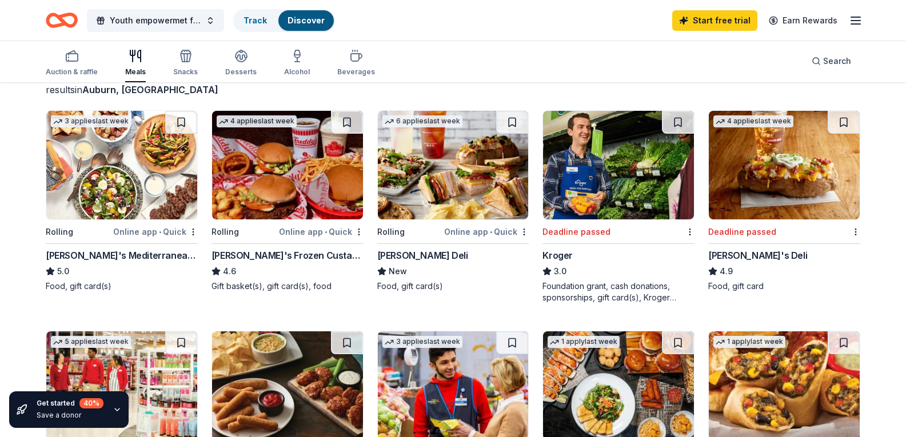
click at [298, 219] on img at bounding box center [287, 165] width 151 height 109
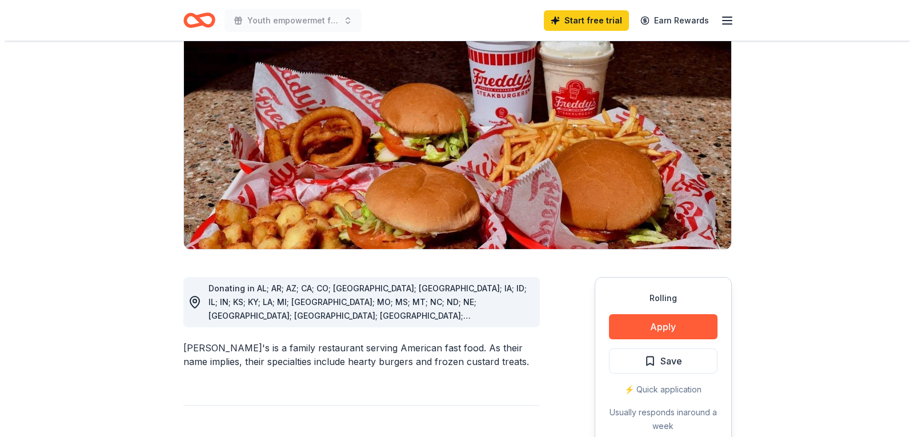
scroll to position [143, 0]
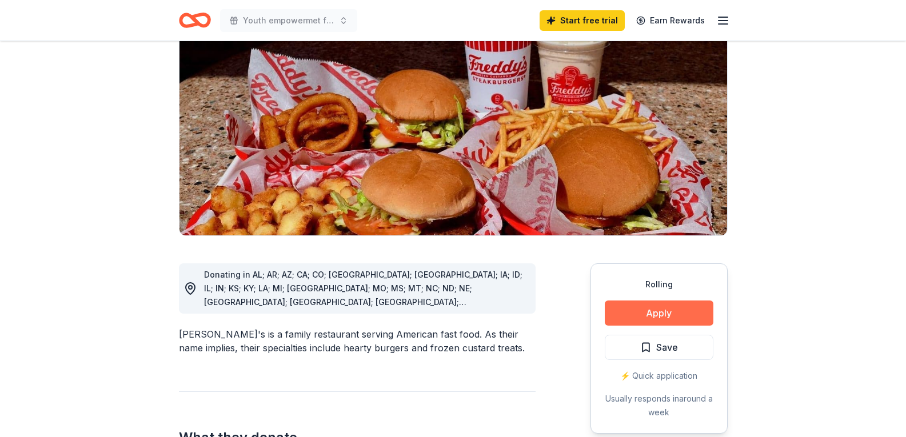
click at [679, 301] on button "Apply" at bounding box center [659, 313] width 109 height 25
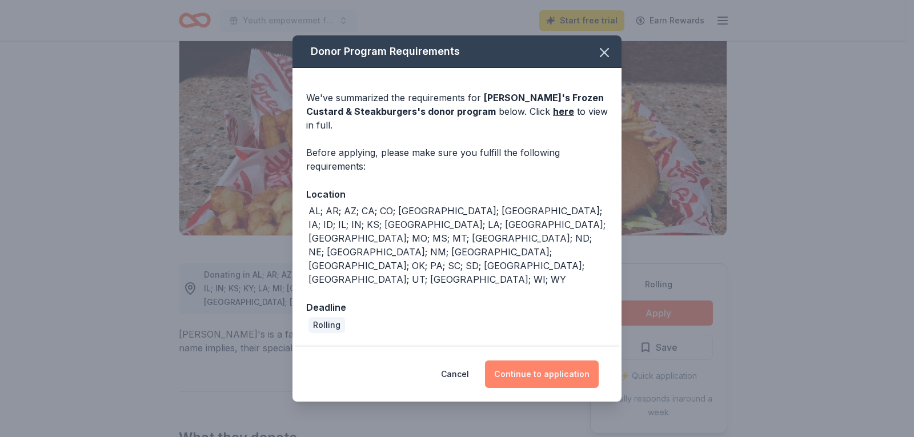
click at [562, 361] on button "Continue to application" at bounding box center [542, 374] width 114 height 27
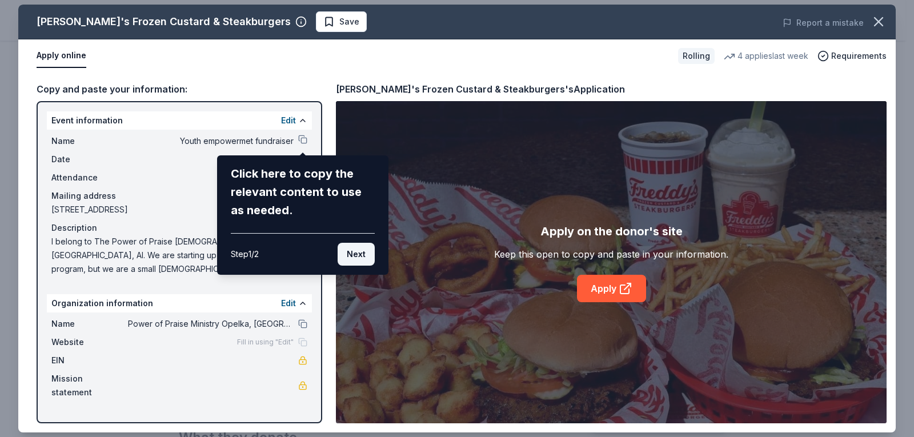
click at [358, 259] on button "Next" at bounding box center [356, 254] width 37 height 23
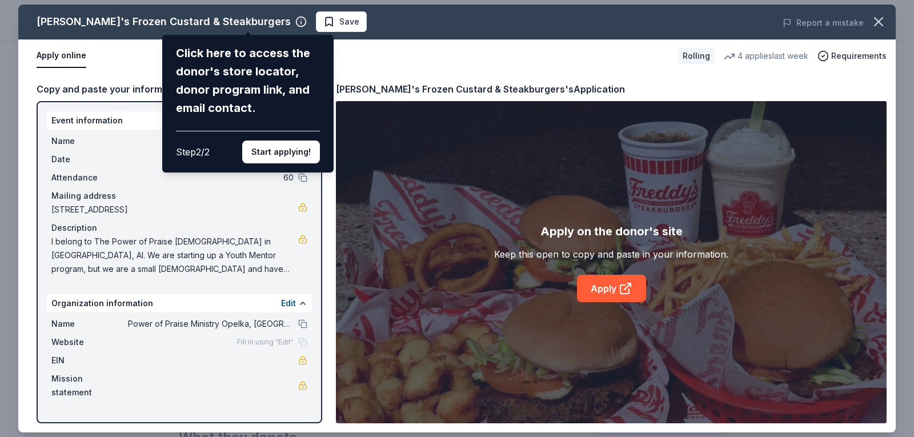
click at [277, 130] on div "Click here to access the donor's store locator, donor program link, and email c…" at bounding box center [248, 103] width 144 height 119
click at [269, 156] on button "Start applying!" at bounding box center [281, 152] width 78 height 23
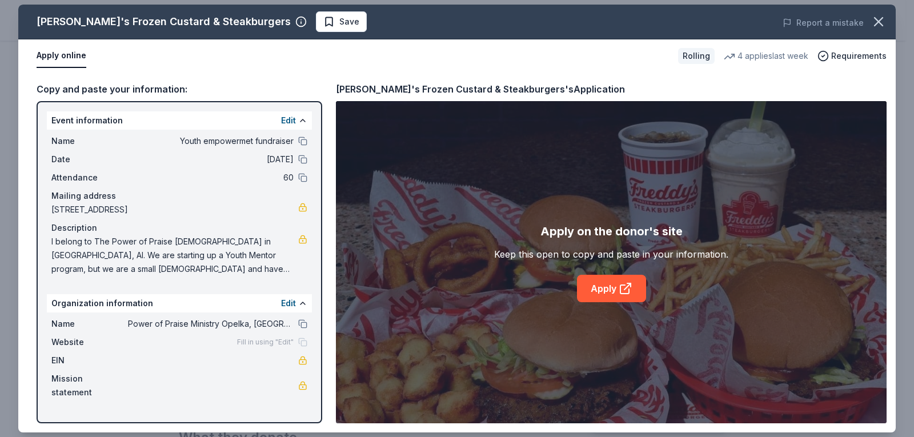
drag, startPoint x: 261, startPoint y: 262, endPoint x: 466, endPoint y: 133, distance: 242.4
click at [466, 133] on div "Apply on the donor's site Keep this open to copy and paste in your information.…" at bounding box center [611, 262] width 551 height 322
drag, startPoint x: 206, startPoint y: 157, endPoint x: 30, endPoint y: 110, distance: 181.6
click at [30, 110] on div "Copy and paste your information: Event information Edit Name Youth empowermet f…" at bounding box center [457, 253] width 878 height 360
click at [108, 127] on div "Event information Edit" at bounding box center [179, 120] width 265 height 18
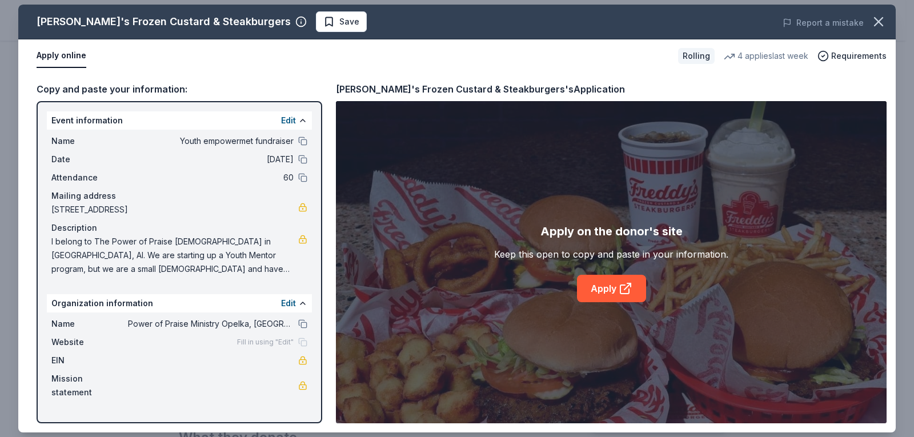
click at [108, 127] on div "Event information Edit" at bounding box center [179, 120] width 265 height 18
click at [130, 139] on span "Youth empowermet fundraiser" at bounding box center [211, 141] width 166 height 14
drag, startPoint x: 130, startPoint y: 139, endPoint x: 291, endPoint y: 65, distance: 177.2
click at [291, 65] on div "Apply online" at bounding box center [353, 56] width 633 height 24
drag, startPoint x: 270, startPoint y: 226, endPoint x: 245, endPoint y: 62, distance: 166.4
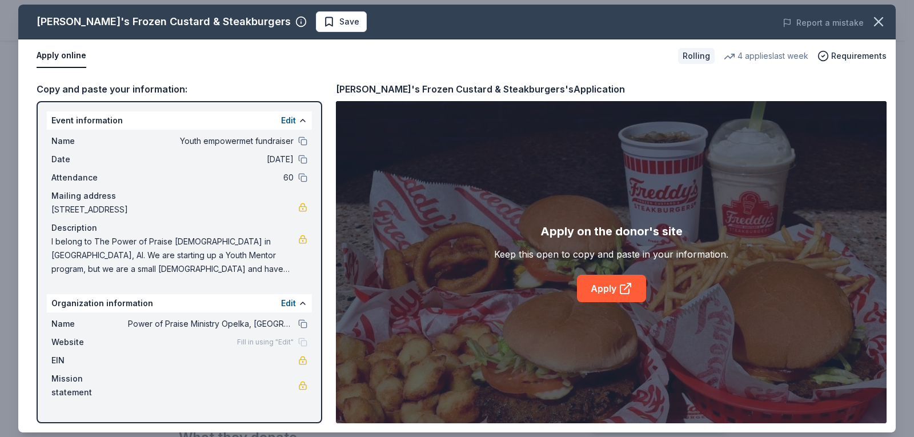
click at [245, 62] on div "Apply online" at bounding box center [353, 56] width 633 height 24
click at [617, 290] on link "Apply" at bounding box center [611, 288] width 69 height 27
click at [220, 178] on span "60" at bounding box center [211, 178] width 166 height 14
drag, startPoint x: 220, startPoint y: 178, endPoint x: 226, endPoint y: 157, distance: 21.9
drag, startPoint x: 226, startPoint y: 157, endPoint x: 249, endPoint y: 82, distance: 77.9
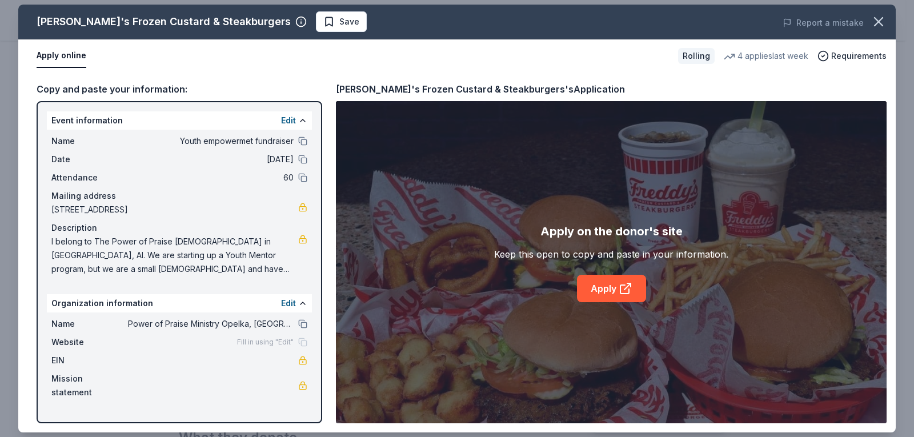
click at [249, 82] on div "Copy and paste your information:" at bounding box center [180, 89] width 286 height 15
click at [127, 291] on div "Event information Edit Name Youth empowermet fundraiser Date [DATE] Attendance …" at bounding box center [180, 262] width 286 height 322
click at [339, 21] on span "Save" at bounding box center [349, 22] width 20 height 14
drag, startPoint x: 219, startPoint y: 197, endPoint x: 280, endPoint y: 81, distance: 130.6
click at [280, 81] on div "Copy and paste your information: Event information Edit Name Youth empowermet f…" at bounding box center [457, 253] width 878 height 360
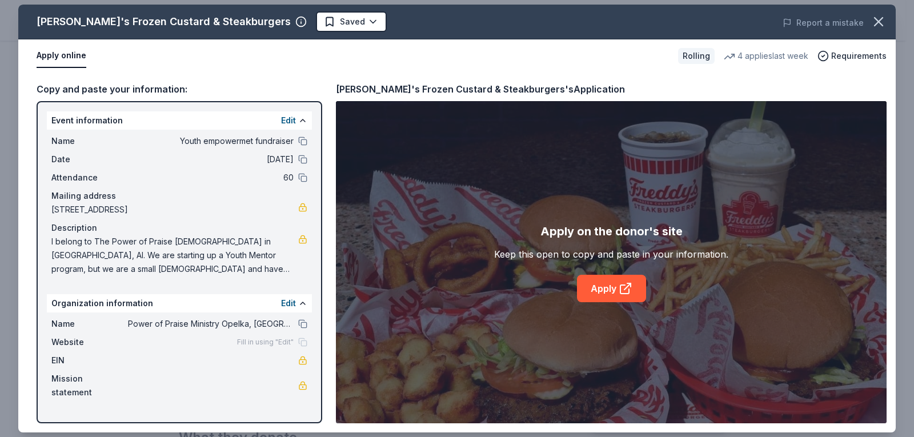
click at [213, 178] on span "60" at bounding box center [211, 178] width 166 height 14
drag, startPoint x: 213, startPoint y: 178, endPoint x: 209, endPoint y: 209, distance: 31.7
click at [209, 209] on span "[STREET_ADDRESS]" at bounding box center [174, 210] width 247 height 14
drag, startPoint x: 175, startPoint y: 269, endPoint x: 143, endPoint y: 58, distance: 213.3
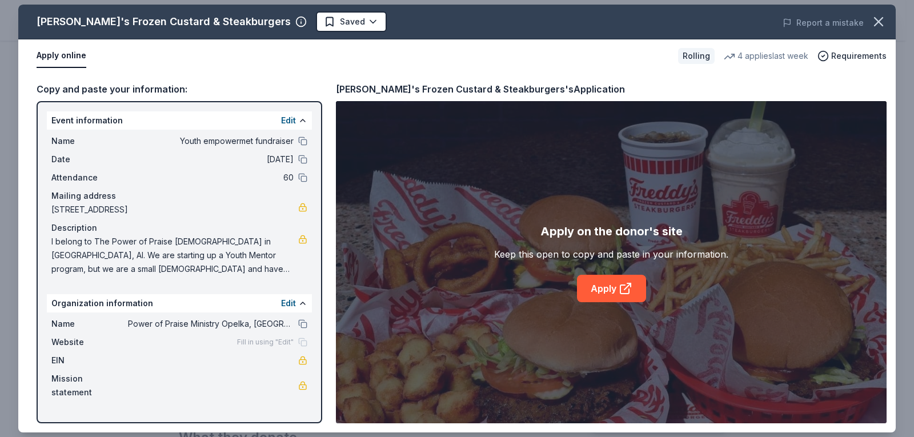
click at [143, 58] on div "Apply online" at bounding box center [353, 56] width 633 height 24
drag, startPoint x: 362, startPoint y: 189, endPoint x: 376, endPoint y: 170, distance: 23.3
drag, startPoint x: 376, startPoint y: 170, endPoint x: 341, endPoint y: 100, distance: 78.4
click at [341, 100] on div "[PERSON_NAME]'s Frozen Custard & Steakburgers's Application Apply on the donor'…" at bounding box center [611, 253] width 551 height 342
